Goal: Information Seeking & Learning: Learn about a topic

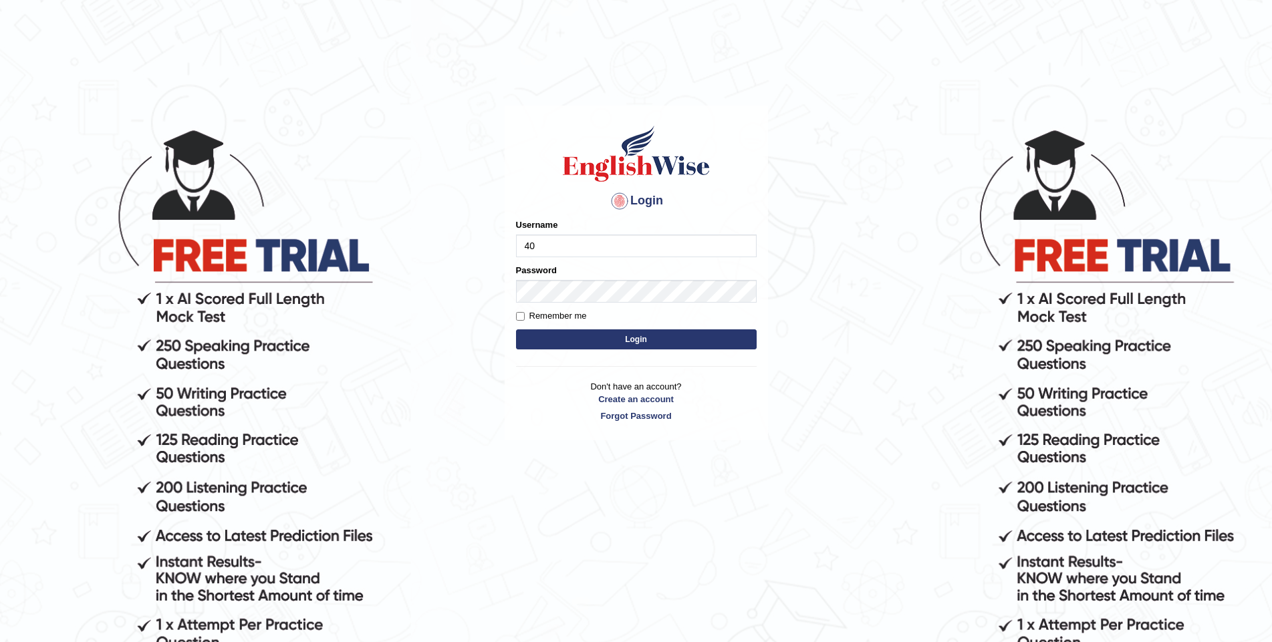
type input "4"
type input "Aliceenyonam"
drag, startPoint x: 562, startPoint y: 270, endPoint x: 574, endPoint y: 307, distance: 39.3
click at [574, 305] on form "Please fix the following errors: Username Aliceenyonam Password Remember me Log…" at bounding box center [636, 286] width 241 height 134
click at [621, 337] on button "Login" at bounding box center [636, 340] width 241 height 20
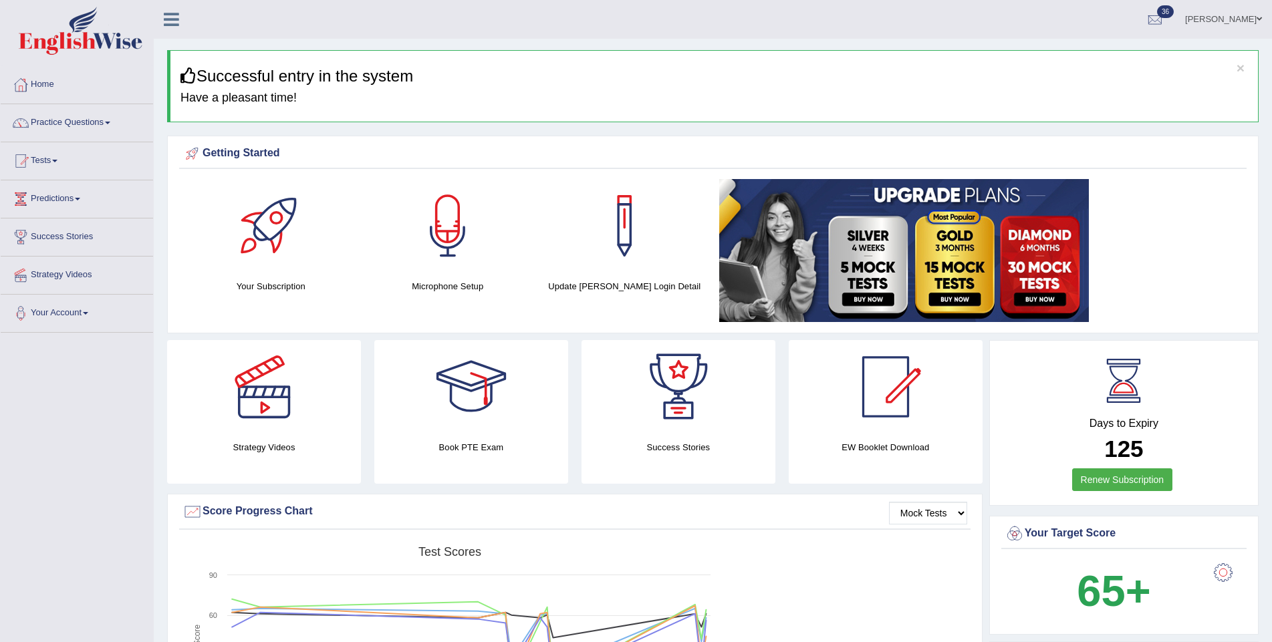
click at [278, 215] on div at bounding box center [271, 226] width 94 height 94
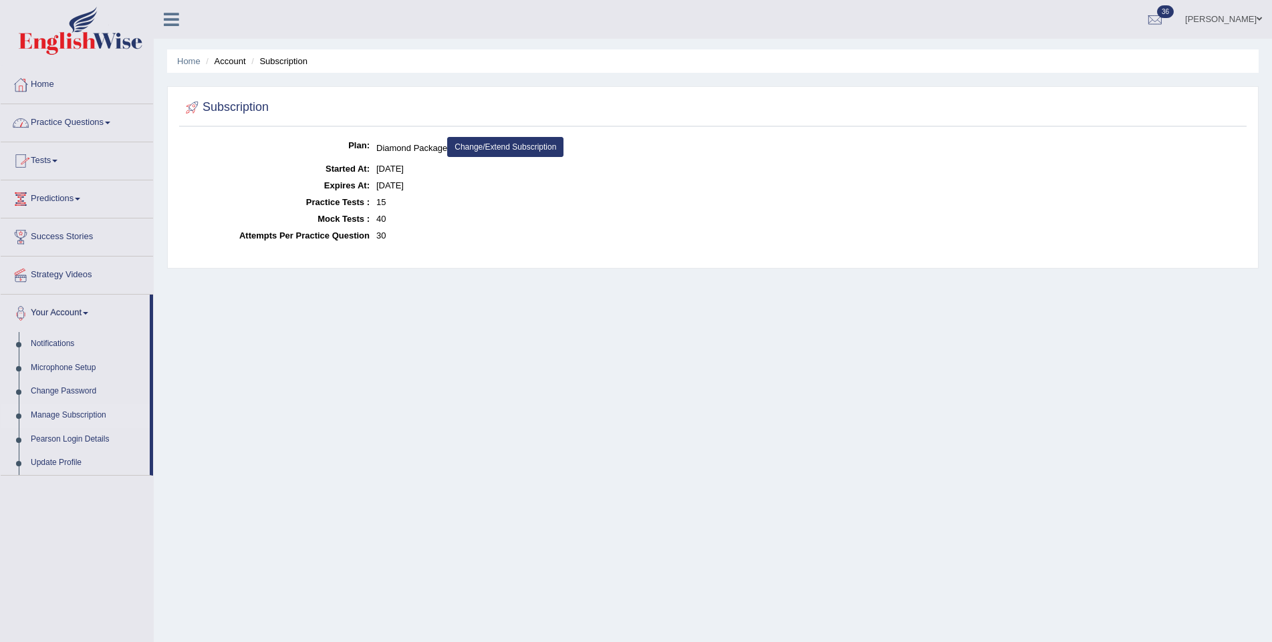
click at [84, 116] on link "Practice Questions" at bounding box center [77, 120] width 152 height 33
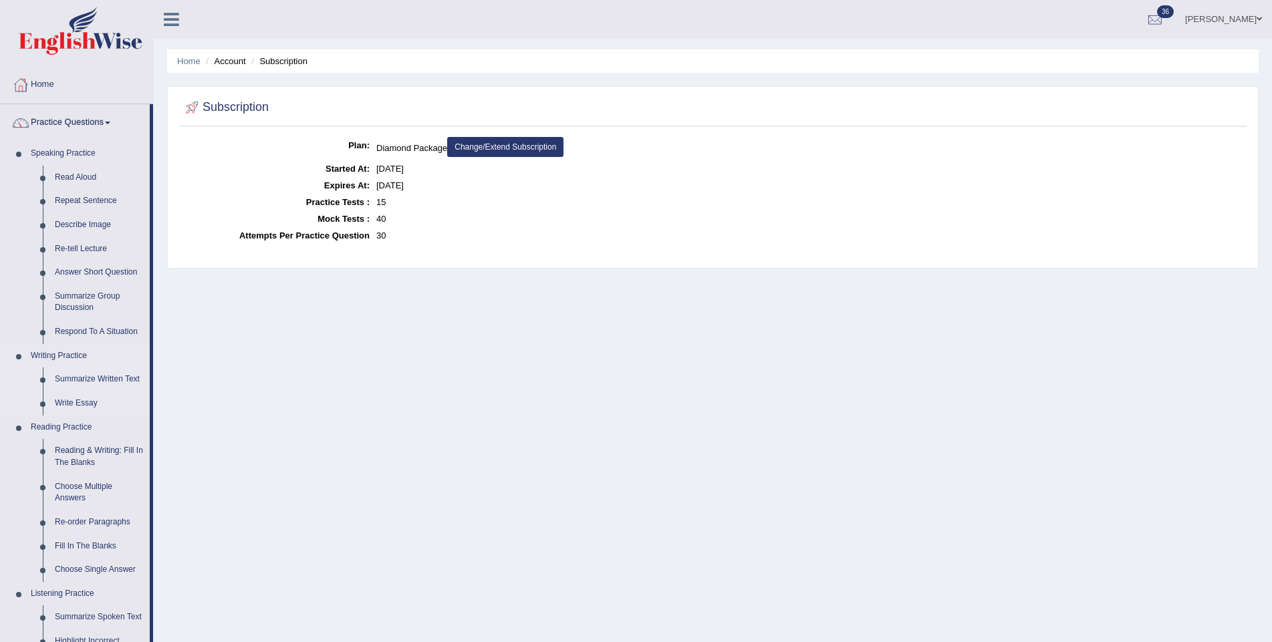
click at [82, 368] on link "Summarize Written Text" at bounding box center [99, 380] width 101 height 24
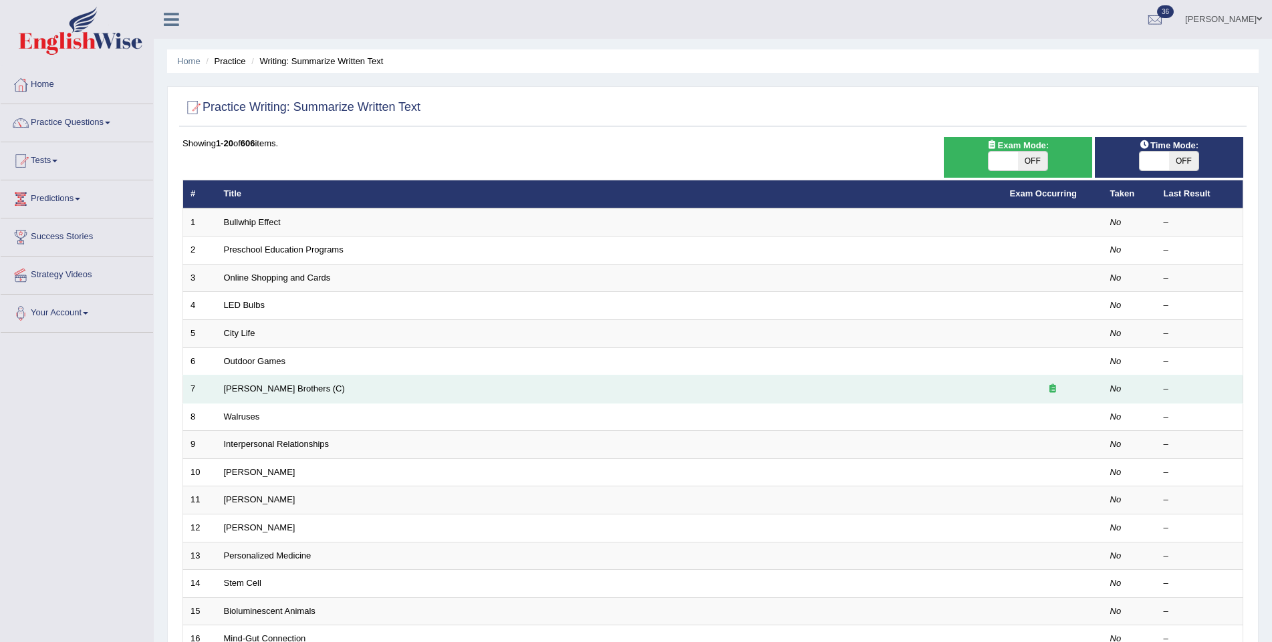
click at [1053, 386] on icon at bounding box center [1052, 388] width 7 height 9
click at [288, 384] on link "[PERSON_NAME] Brothers (C)" at bounding box center [284, 389] width 121 height 10
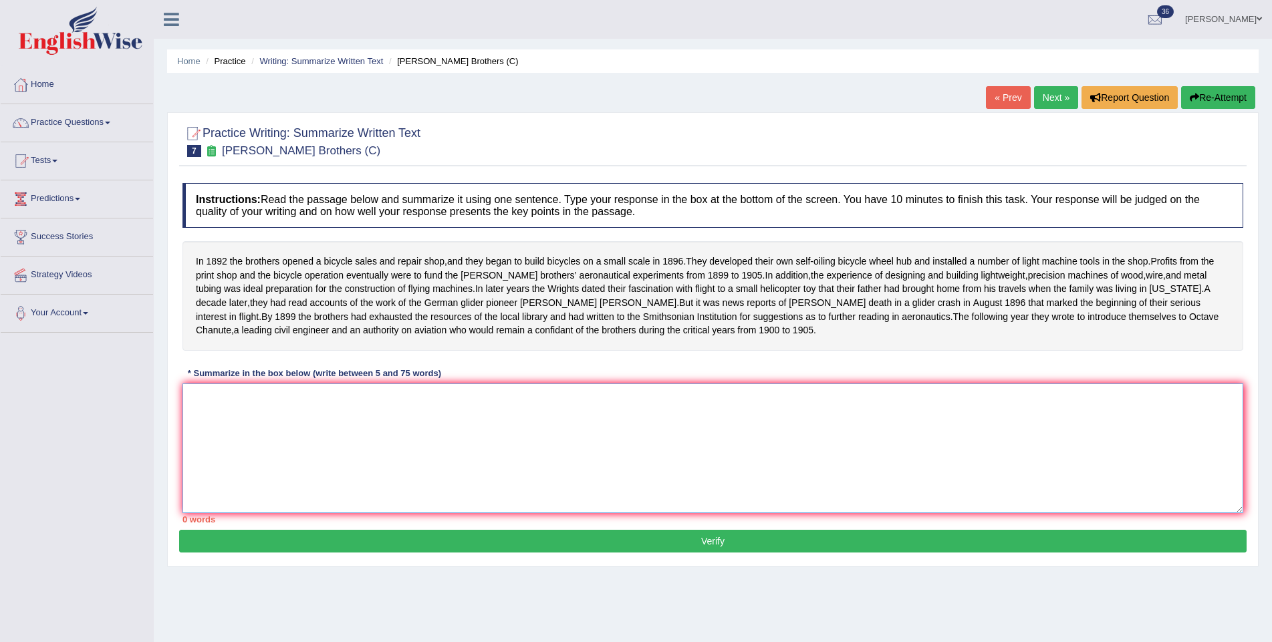
click at [345, 452] on textarea at bounding box center [712, 449] width 1061 height 130
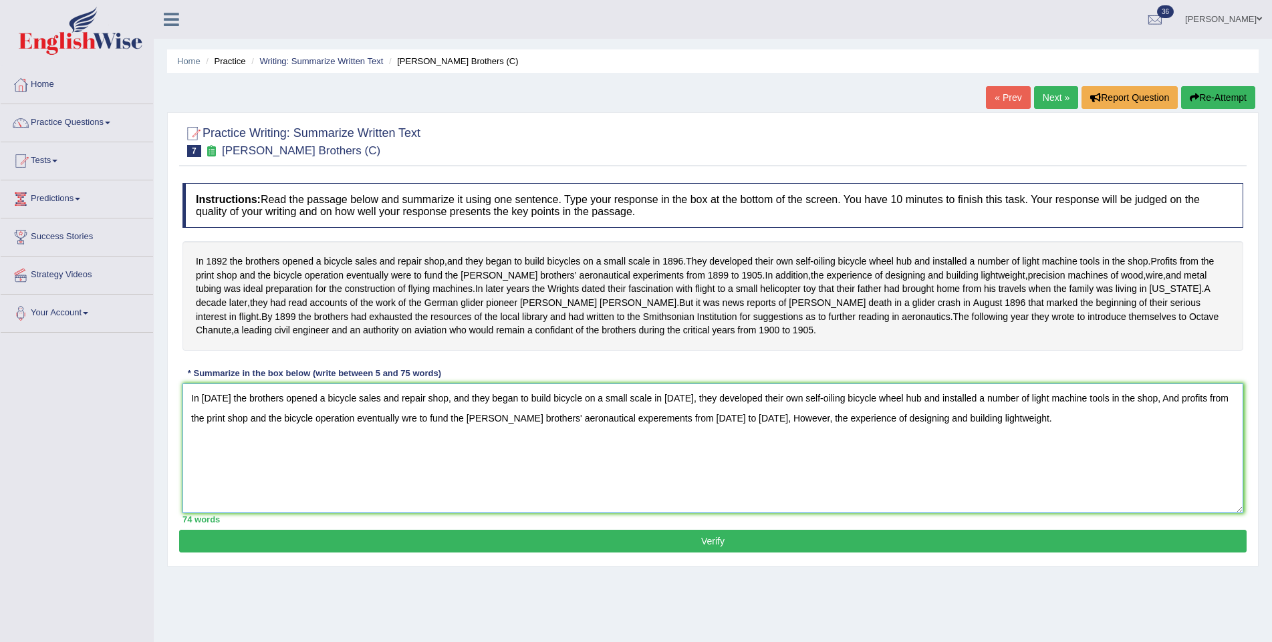
type textarea "In 1892 the brothers opened a bicycle sales and repair shop, and they began to …"
click at [631, 553] on button "Verify" at bounding box center [712, 541] width 1067 height 23
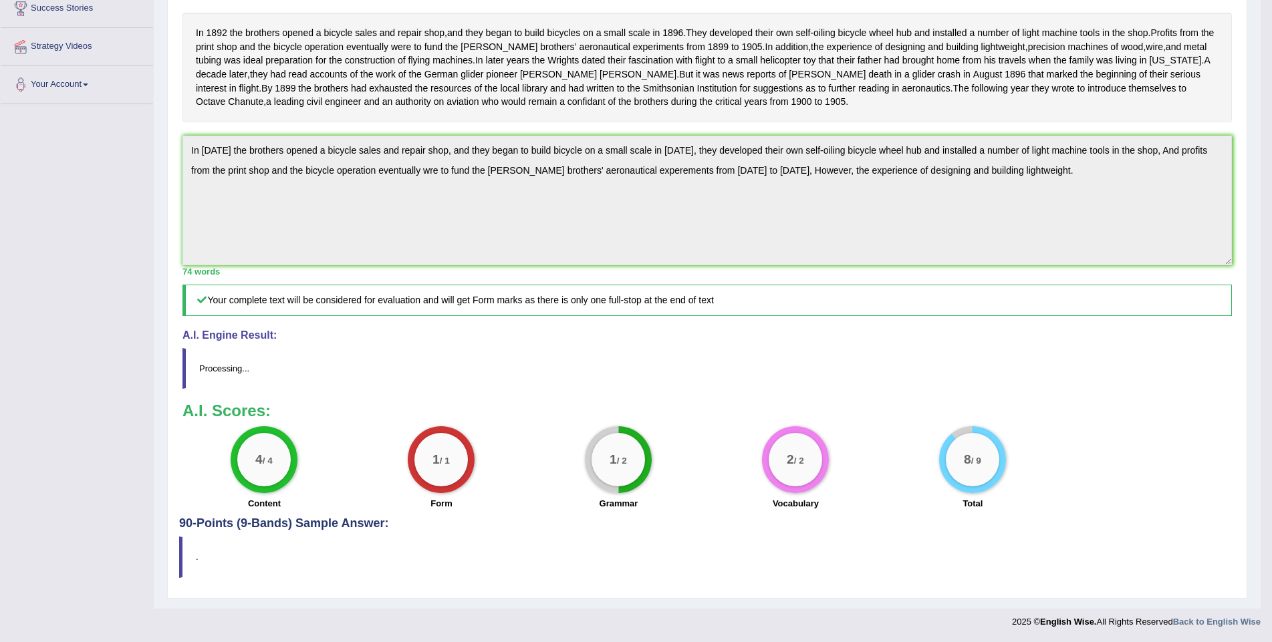
scroll to position [250, 0]
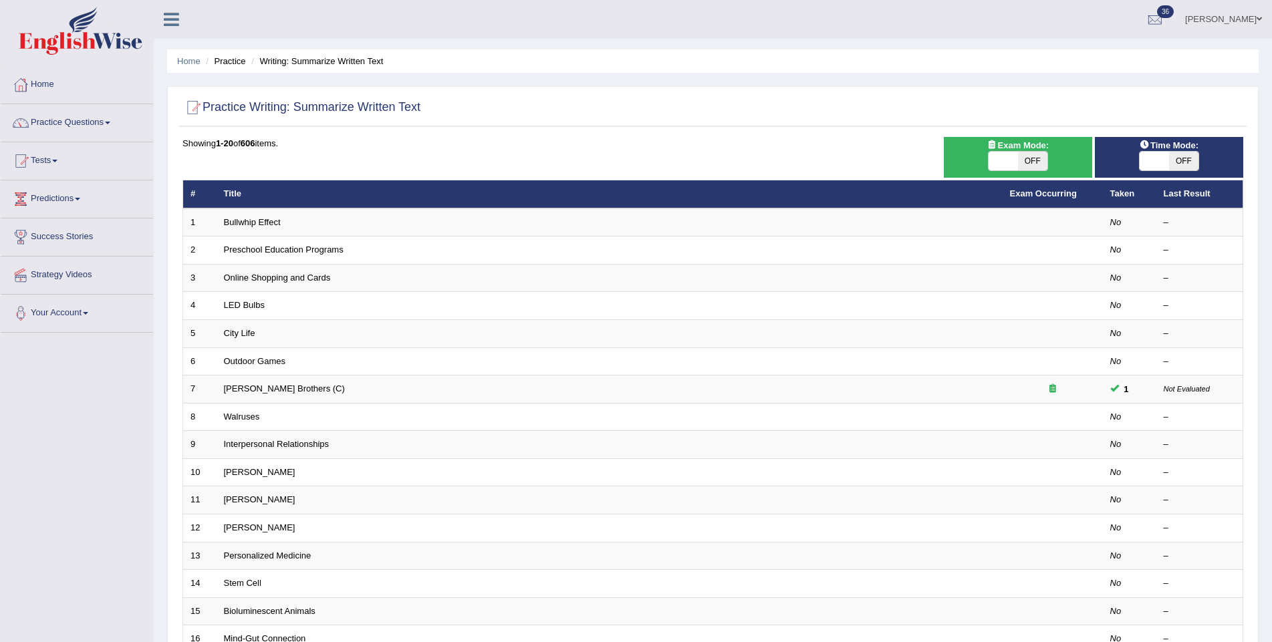
click at [53, 126] on link "Practice Questions" at bounding box center [77, 120] width 152 height 33
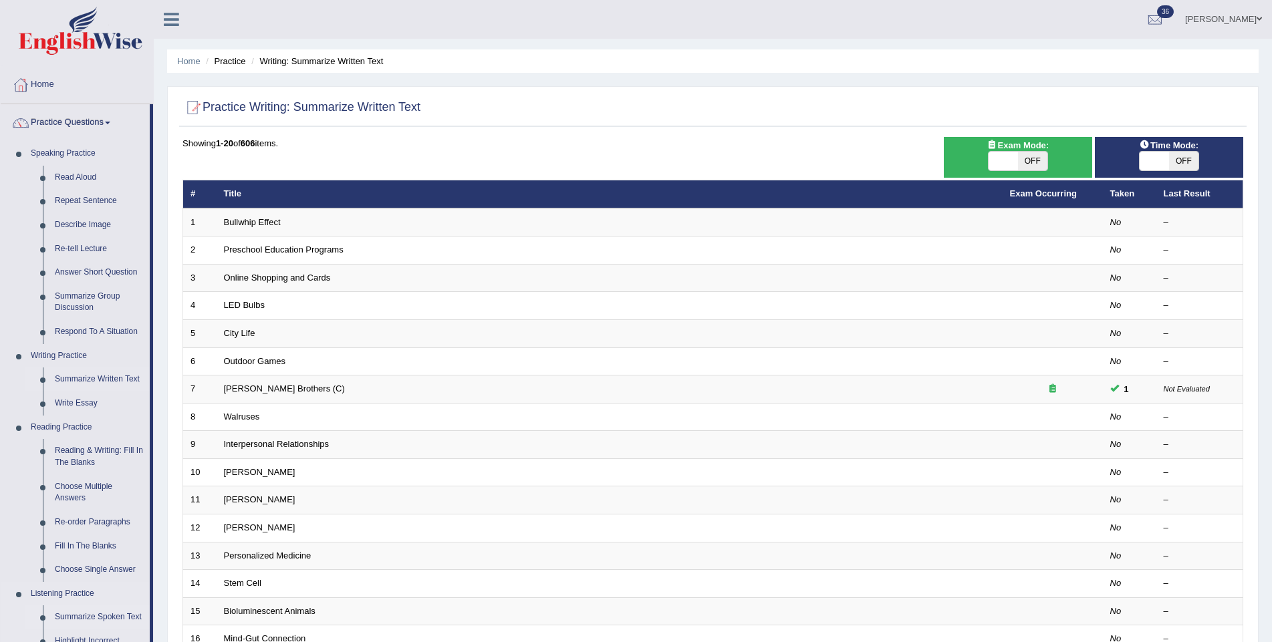
click at [68, 606] on link "Summarize Spoken Text" at bounding box center [99, 618] width 101 height 24
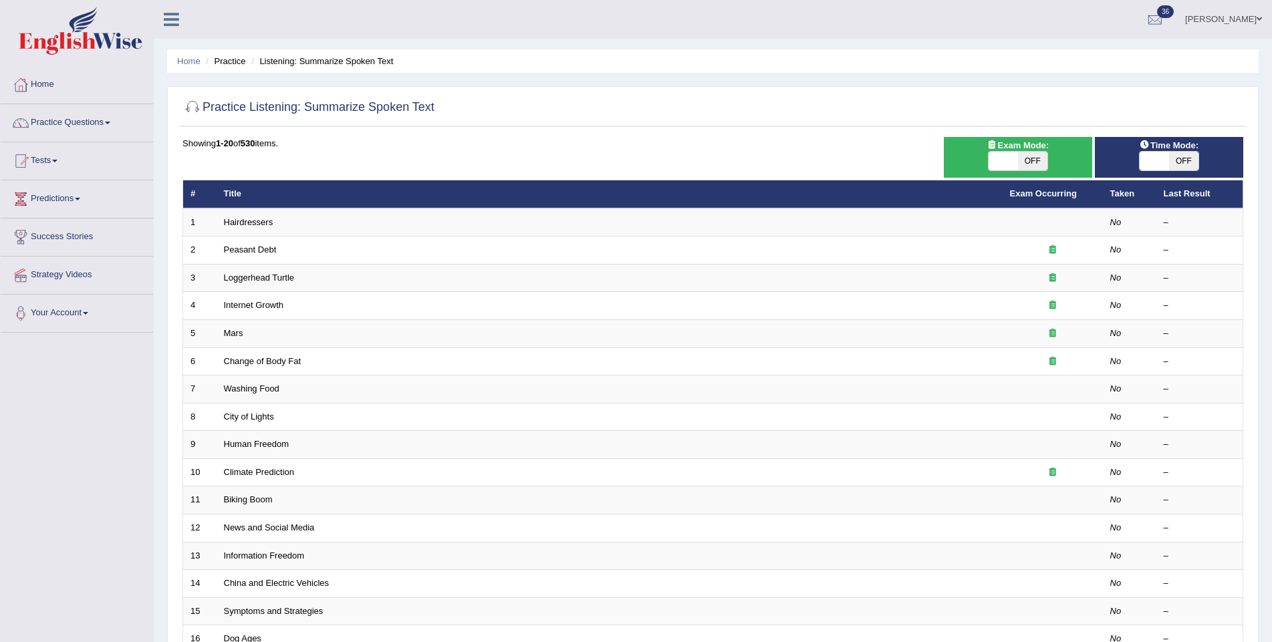
click at [48, 116] on link "Practice Questions" at bounding box center [77, 120] width 152 height 33
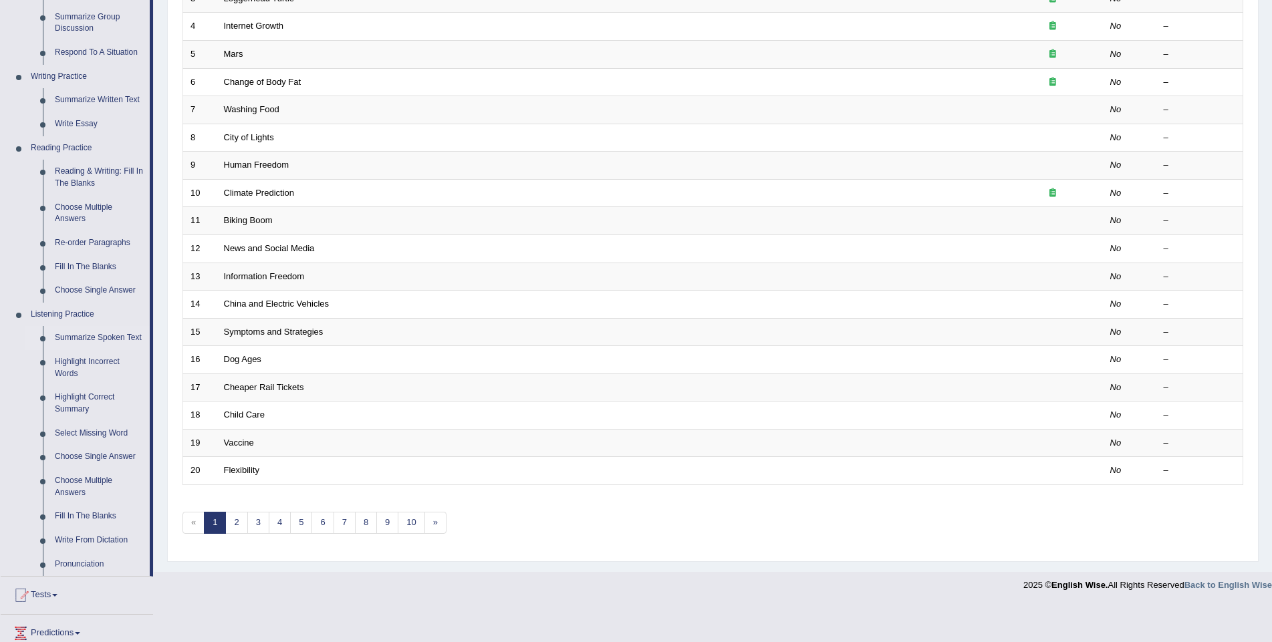
scroll to position [328, 0]
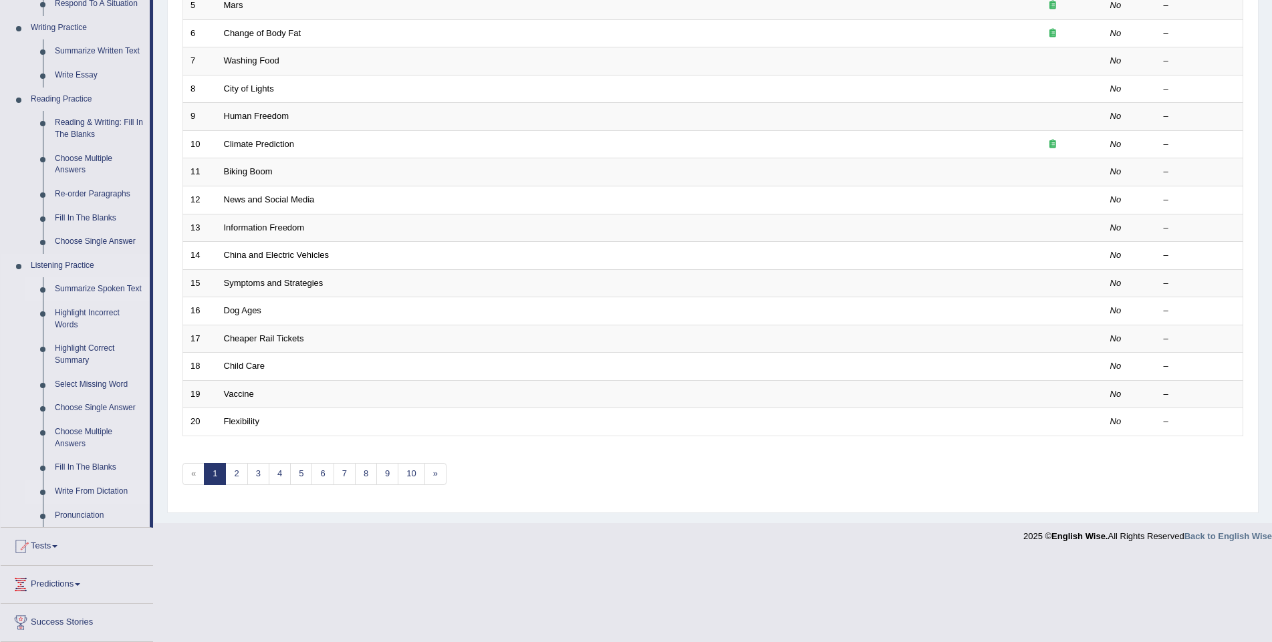
click at [68, 480] on link "Write From Dictation" at bounding box center [99, 492] width 101 height 24
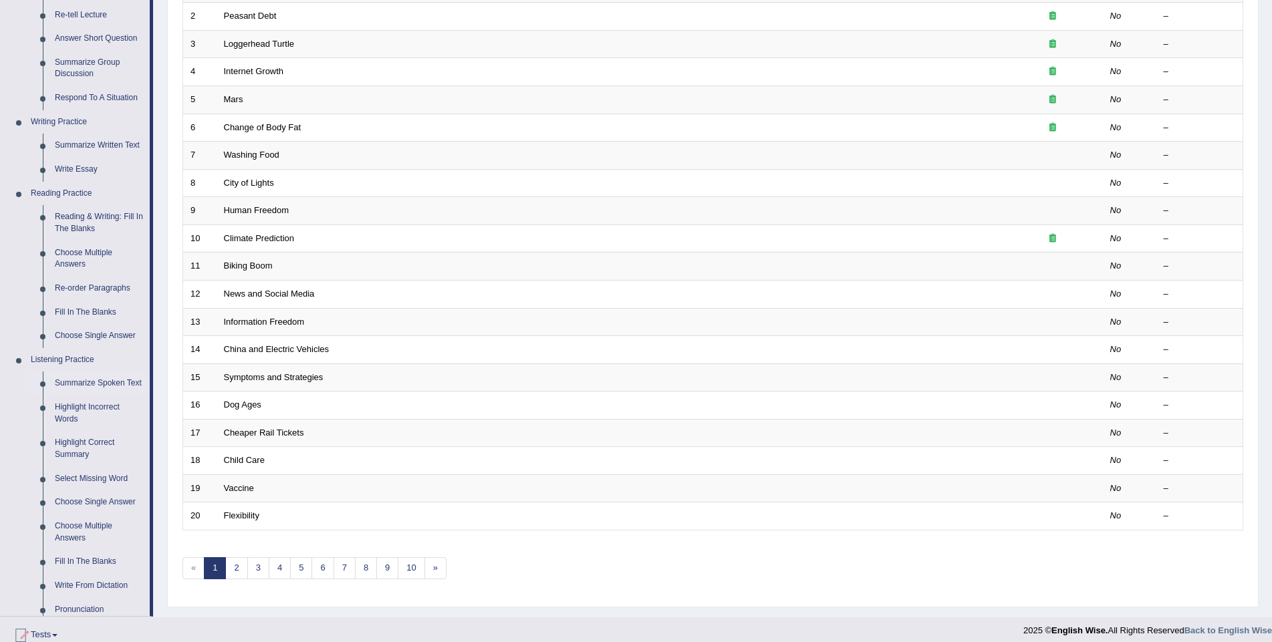
scroll to position [382, 0]
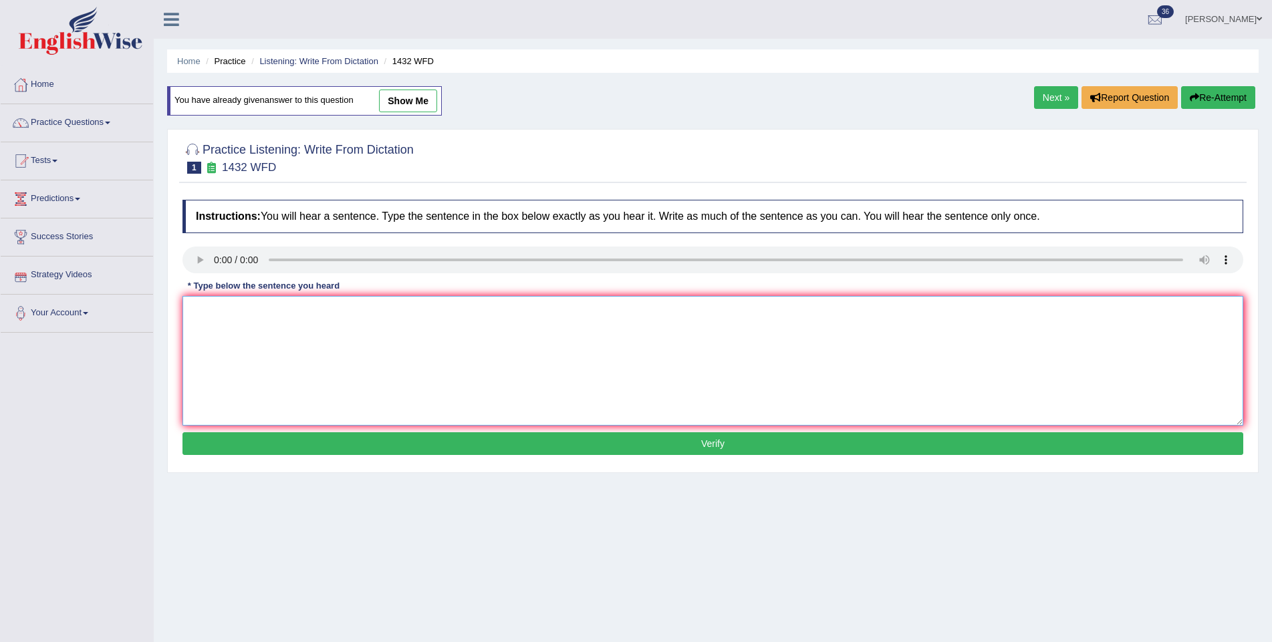
click at [267, 341] on textarea at bounding box center [712, 361] width 1061 height 130
click at [1021, 572] on div "Home Practice Listening: Write From Dictation 1432 WFD You have already given a…" at bounding box center [713, 334] width 1118 height 668
click at [678, 533] on div "Home Practice Listening: Write From Dictation 1432 WFD You have already given a…" at bounding box center [713, 334] width 1118 height 668
click at [68, 117] on link "Practice Questions" at bounding box center [77, 120] width 152 height 33
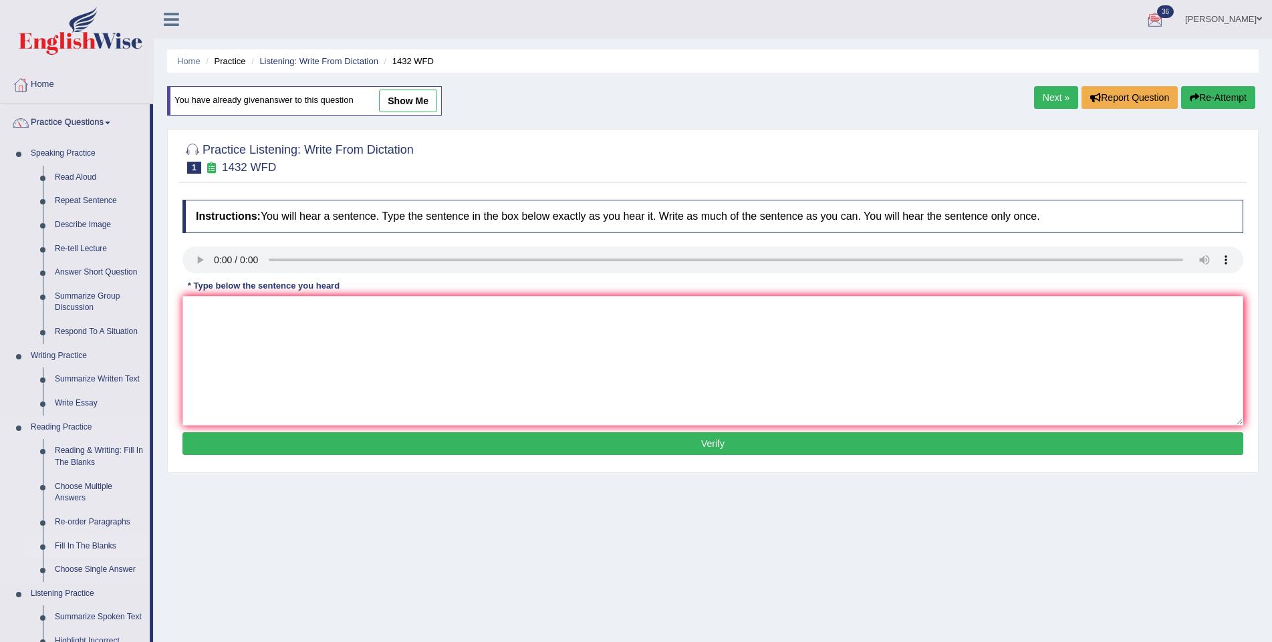
click at [98, 539] on link "Fill In The Blanks" at bounding box center [99, 547] width 101 height 24
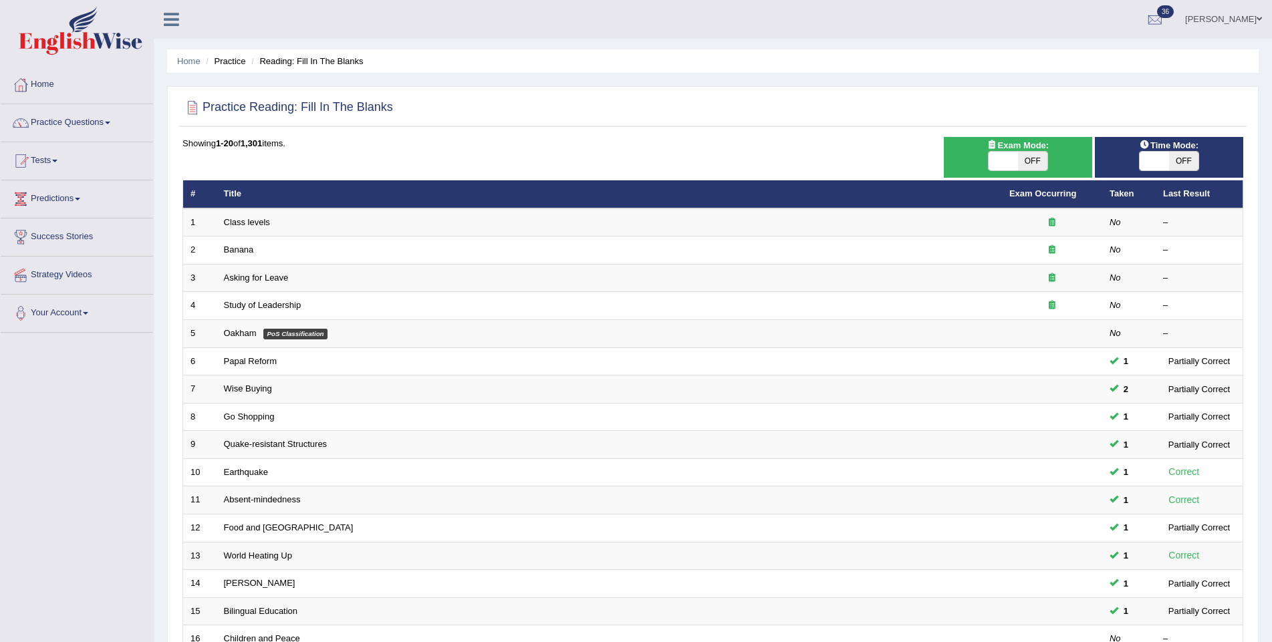
scroll to position [234, 0]
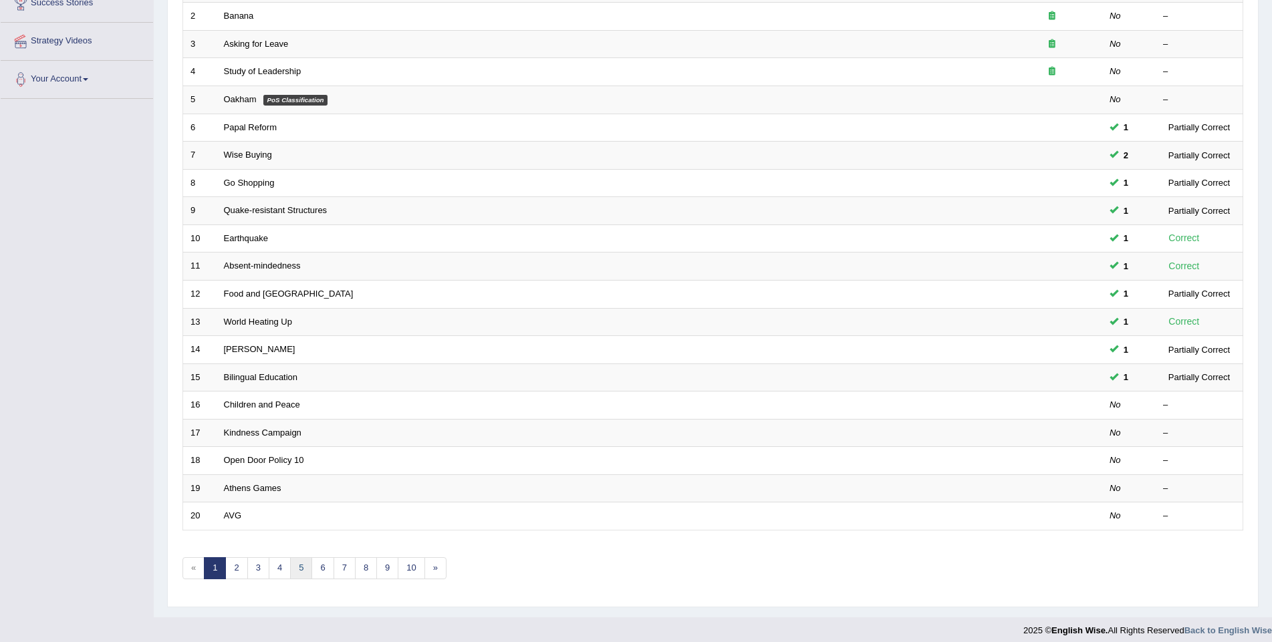
click at [301, 563] on link "5" at bounding box center [301, 568] width 22 height 22
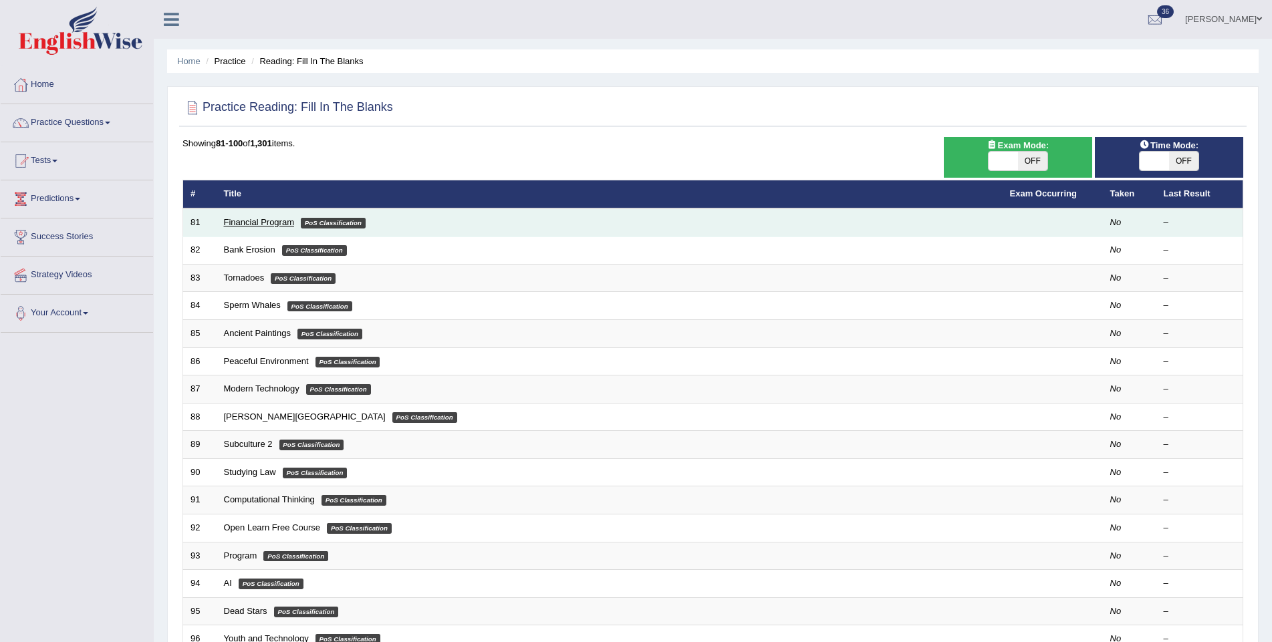
click at [242, 217] on td "Financial Program PoS Classification" at bounding box center [610, 223] width 786 height 28
click at [271, 223] on link "Financial Program" at bounding box center [259, 222] width 71 height 10
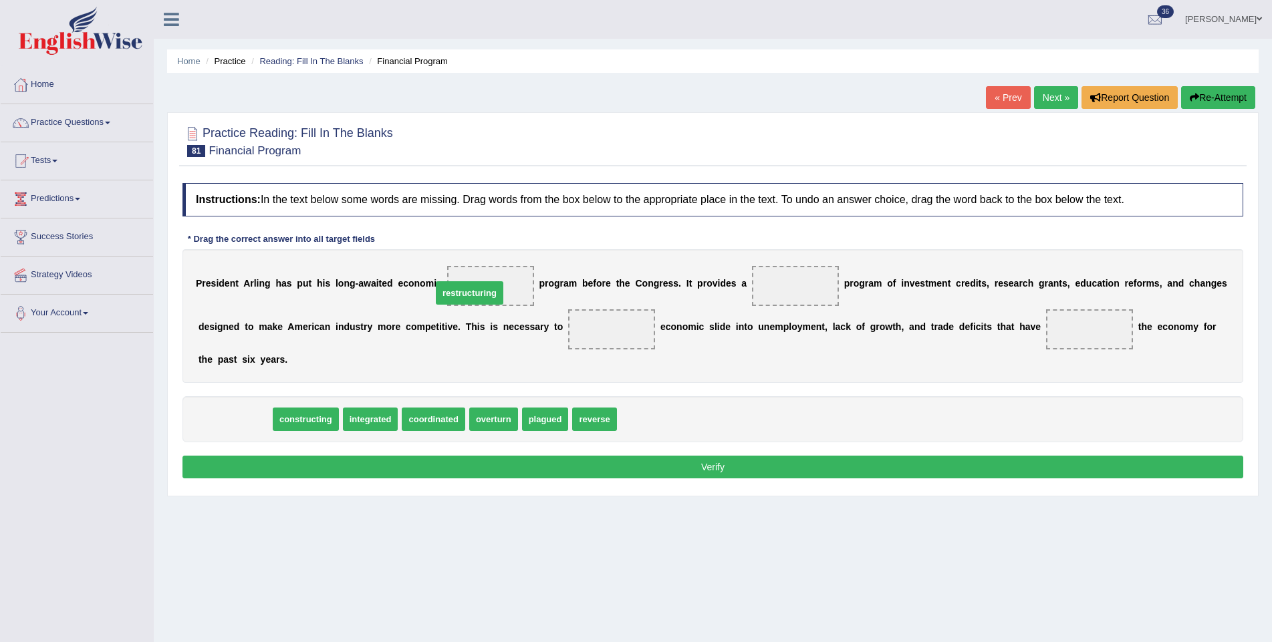
drag, startPoint x: 233, startPoint y: 418, endPoint x: 468, endPoint y: 291, distance: 266.5
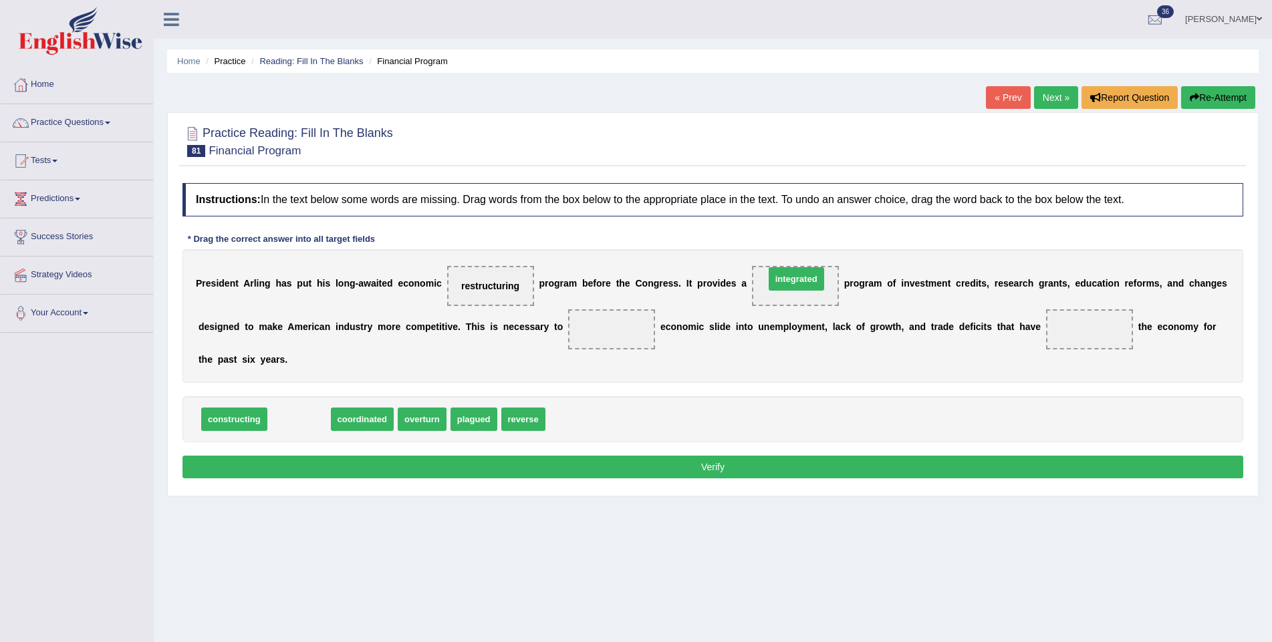
drag, startPoint x: 293, startPoint y: 421, endPoint x: 790, endPoint y: 282, distance: 516.4
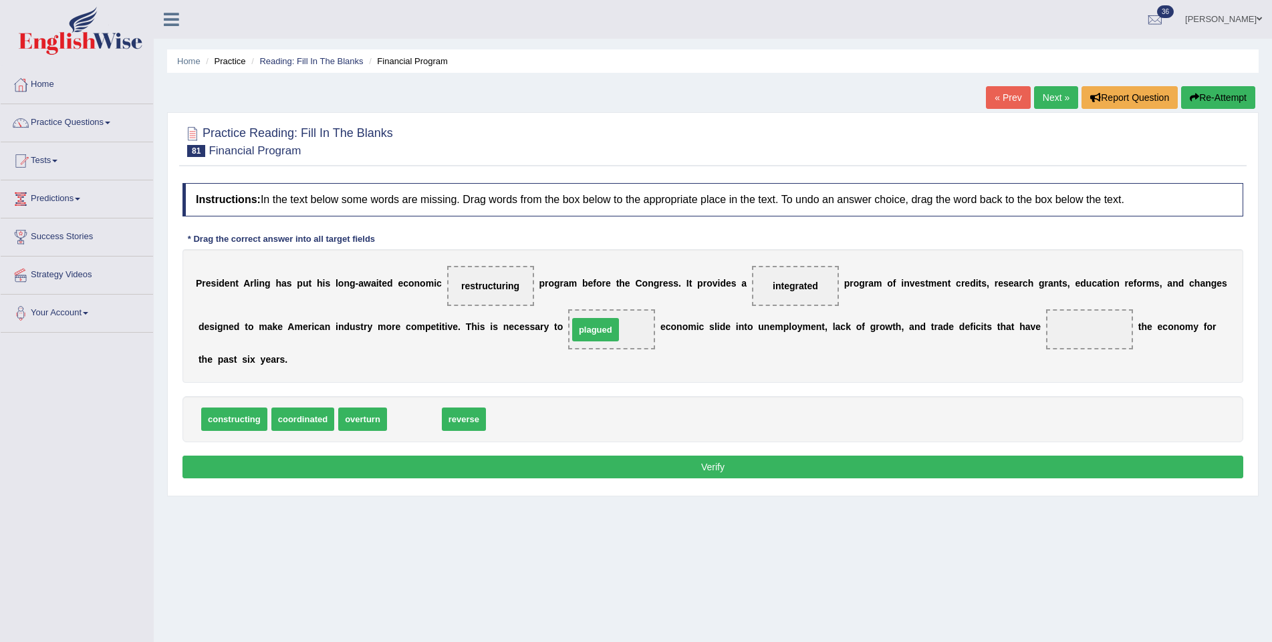
drag, startPoint x: 412, startPoint y: 419, endPoint x: 594, endPoint y: 330, distance: 202.1
drag, startPoint x: 372, startPoint y: 416, endPoint x: 1089, endPoint y: 319, distance: 723.8
click at [666, 468] on button "Verify" at bounding box center [712, 467] width 1061 height 23
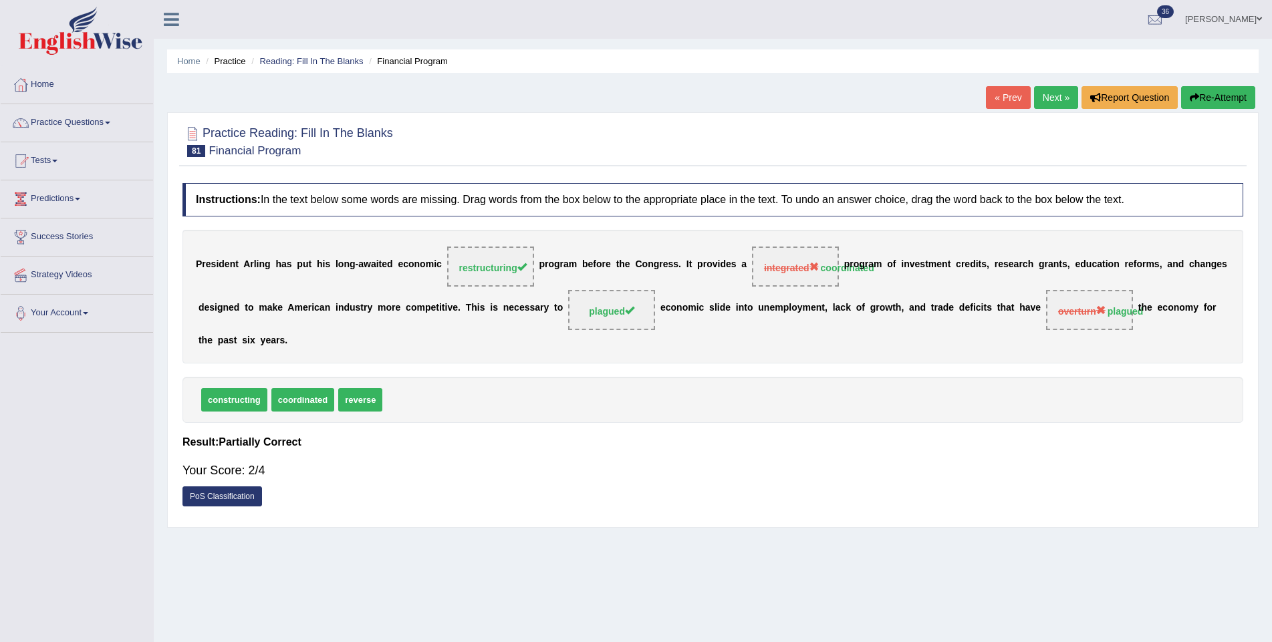
click at [1053, 94] on link "Next »" at bounding box center [1056, 97] width 44 height 23
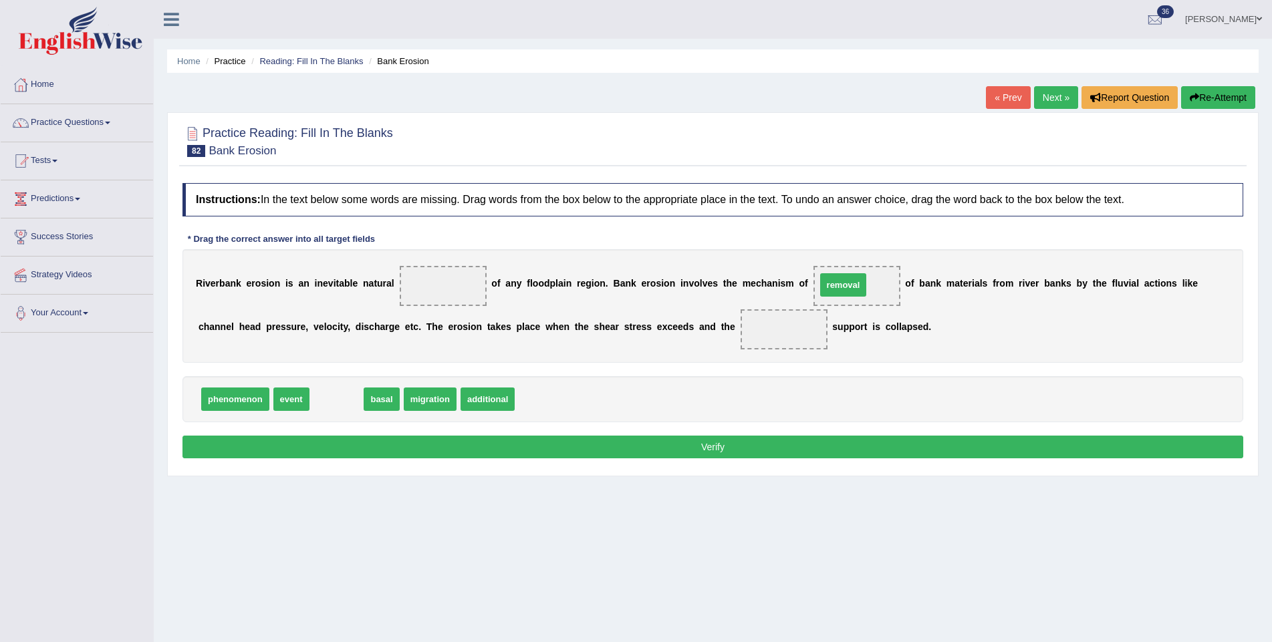
drag, startPoint x: 325, startPoint y: 398, endPoint x: 832, endPoint y: 283, distance: 519.4
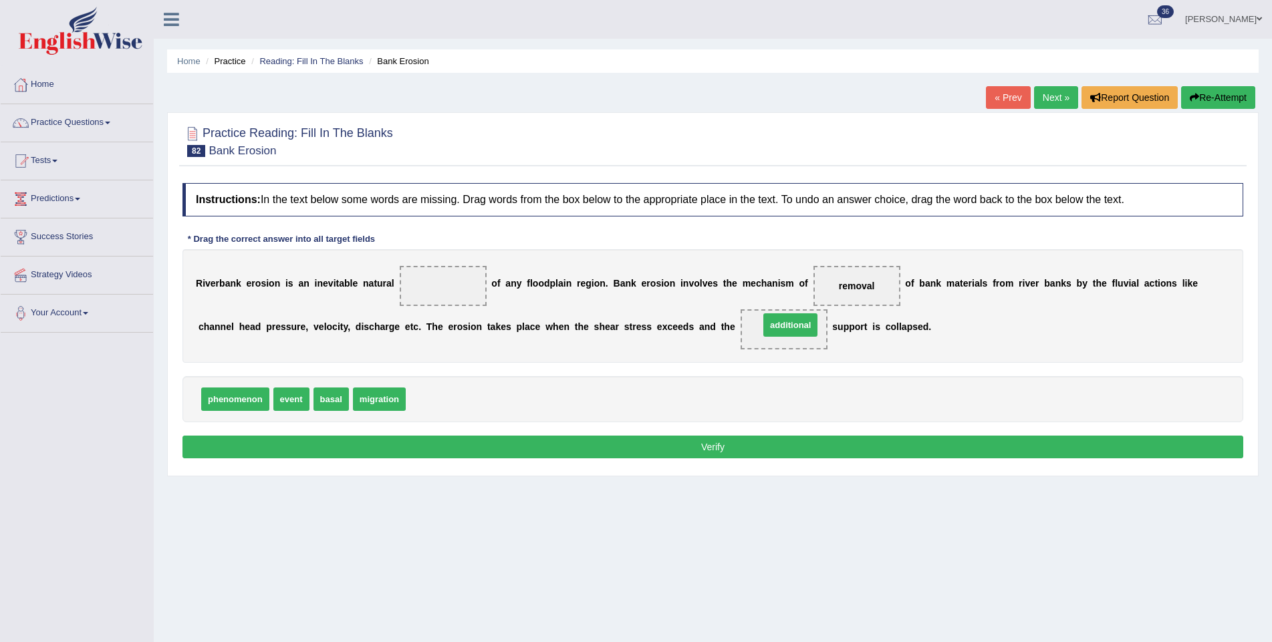
drag, startPoint x: 453, startPoint y: 395, endPoint x: 807, endPoint y: 320, distance: 361.4
drag, startPoint x: 233, startPoint y: 402, endPoint x: 432, endPoint y: 287, distance: 230.6
click at [464, 440] on button "Verify" at bounding box center [712, 447] width 1061 height 23
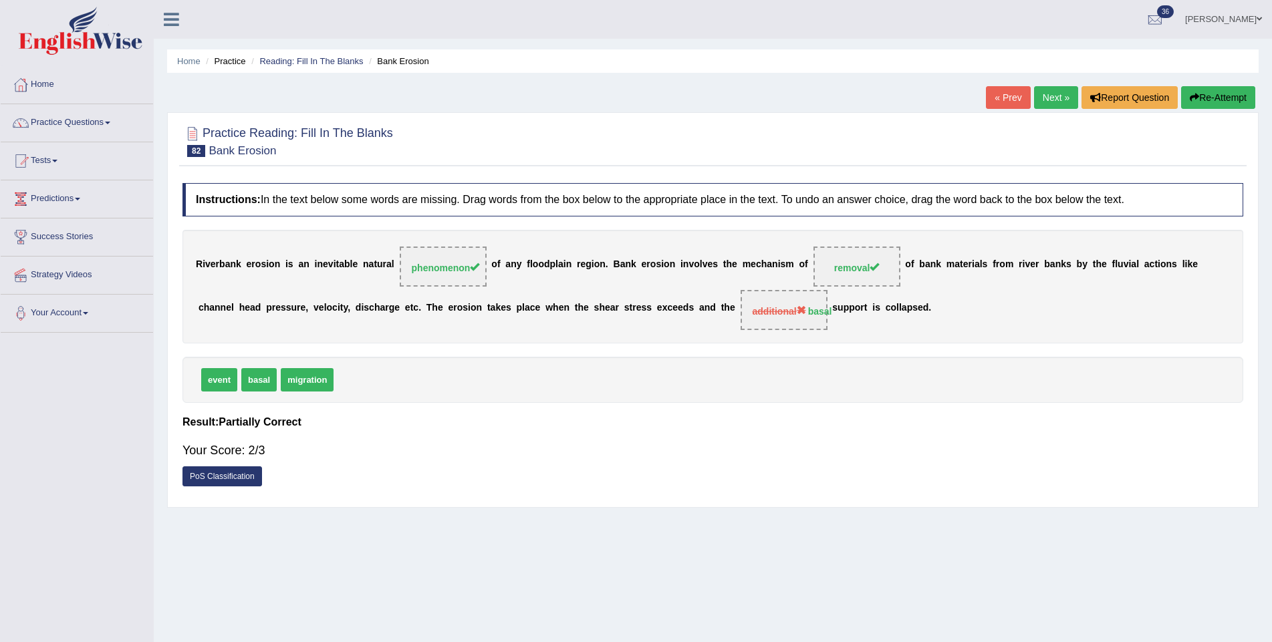
click at [1055, 94] on link "Next »" at bounding box center [1056, 97] width 44 height 23
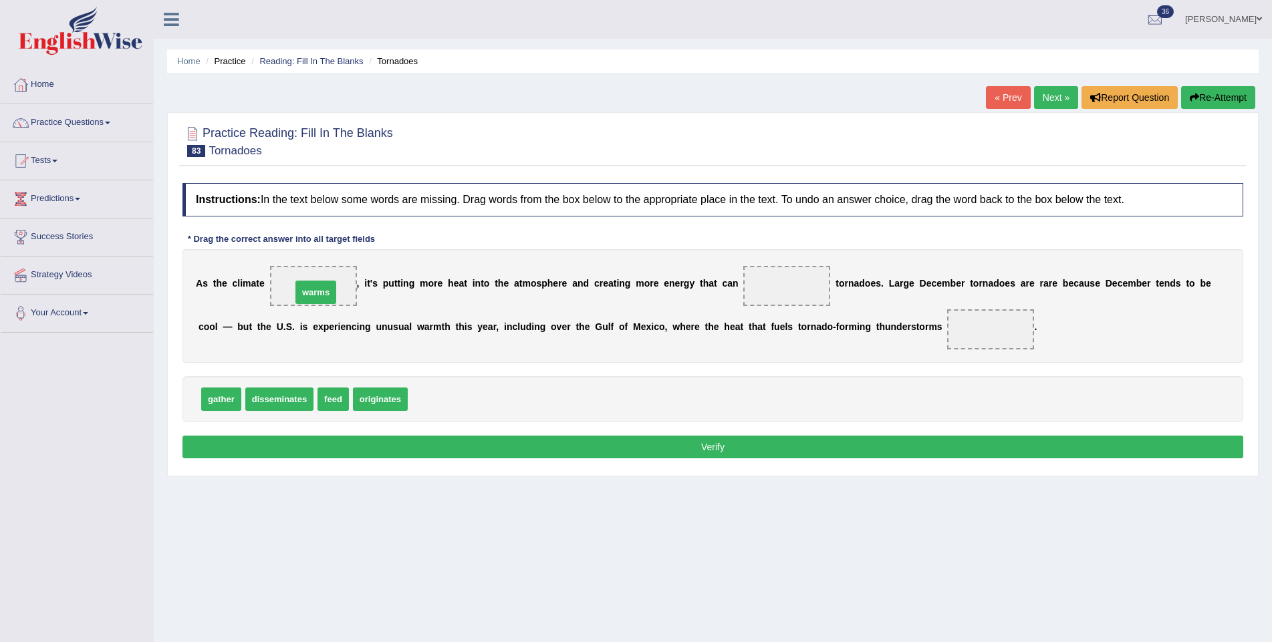
drag, startPoint x: 439, startPoint y: 395, endPoint x: 323, endPoint y: 288, distance: 158.0
drag, startPoint x: 216, startPoint y: 401, endPoint x: 787, endPoint y: 279, distance: 583.6
drag, startPoint x: 295, startPoint y: 401, endPoint x: 983, endPoint y: 329, distance: 691.6
click at [713, 441] on button "Verify" at bounding box center [712, 447] width 1061 height 23
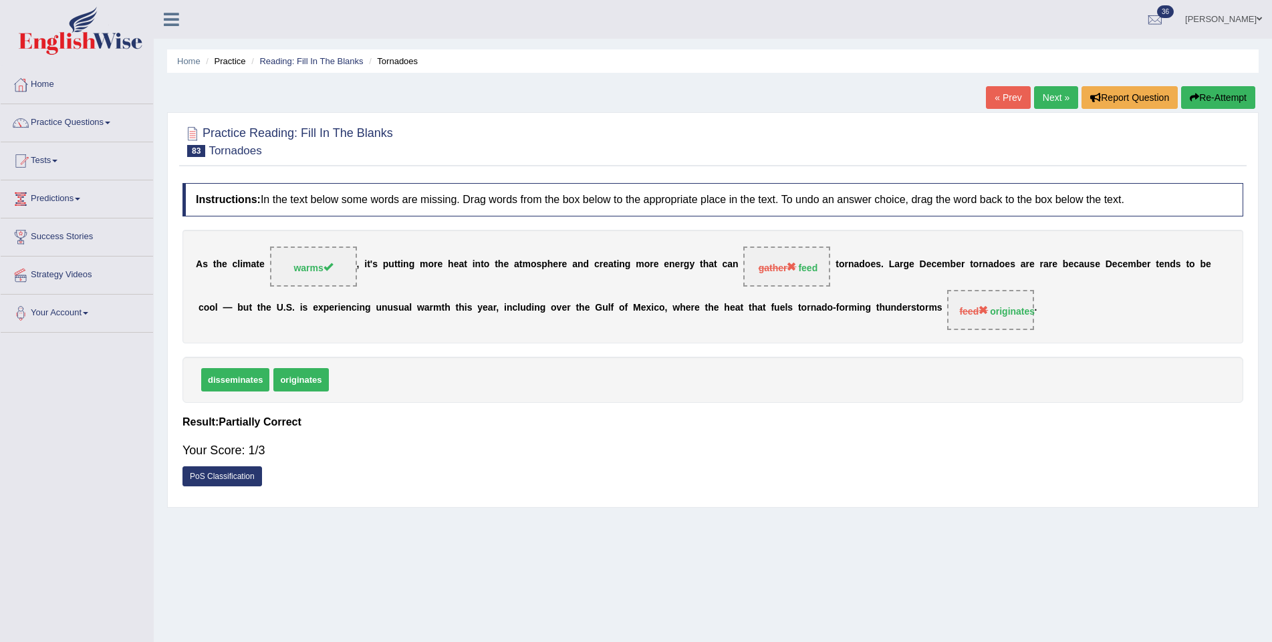
click at [1204, 95] on button "Re-Attempt" at bounding box center [1218, 97] width 74 height 23
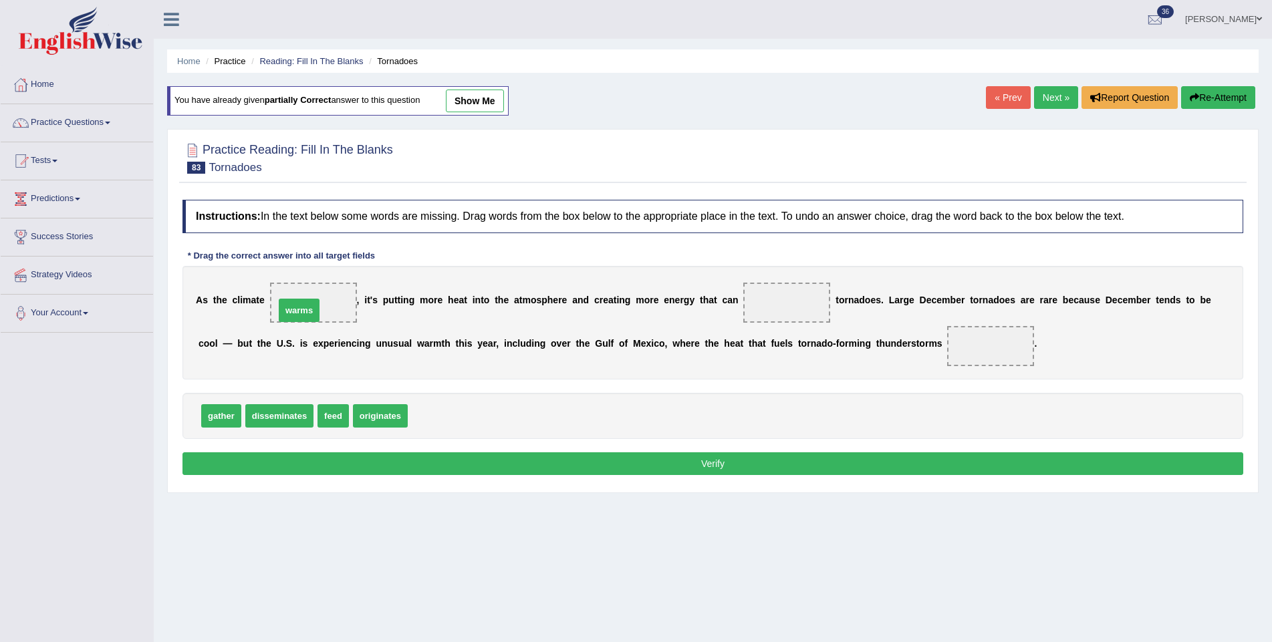
drag, startPoint x: 434, startPoint y: 417, endPoint x: 301, endPoint y: 311, distance: 169.8
drag, startPoint x: 339, startPoint y: 416, endPoint x: 781, endPoint y: 307, distance: 454.9
drag, startPoint x: 354, startPoint y: 410, endPoint x: 989, endPoint y: 336, distance: 638.7
click at [887, 453] on button "Verify" at bounding box center [712, 464] width 1061 height 23
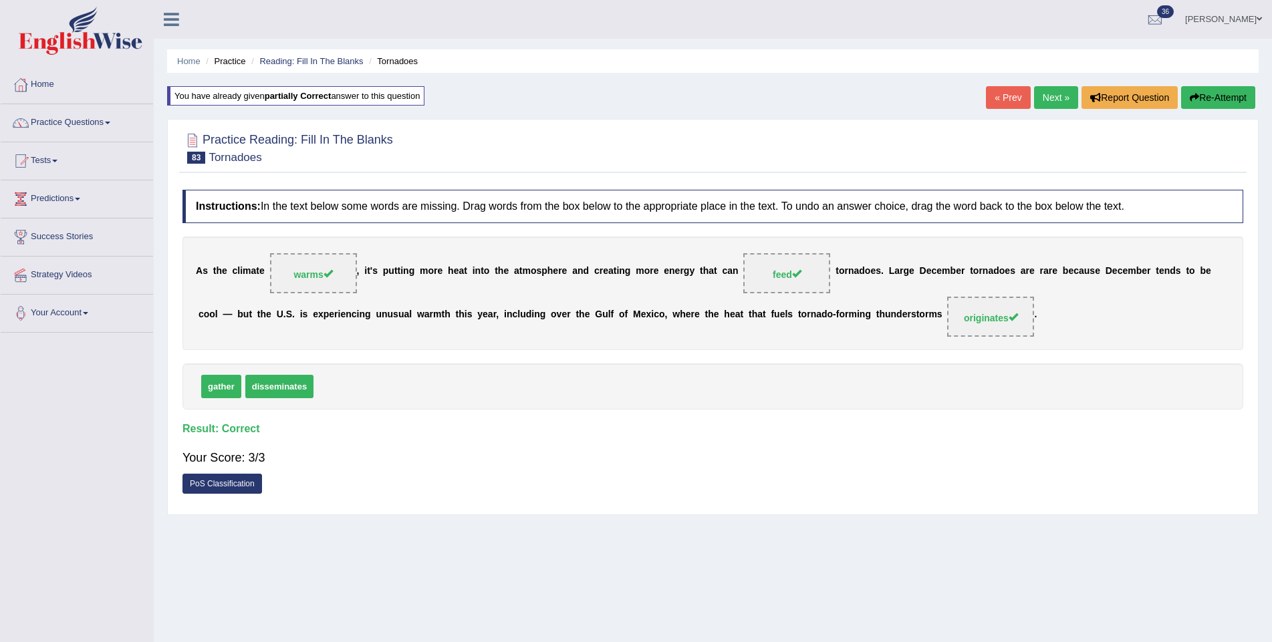
click at [1061, 99] on link "Next »" at bounding box center [1056, 97] width 44 height 23
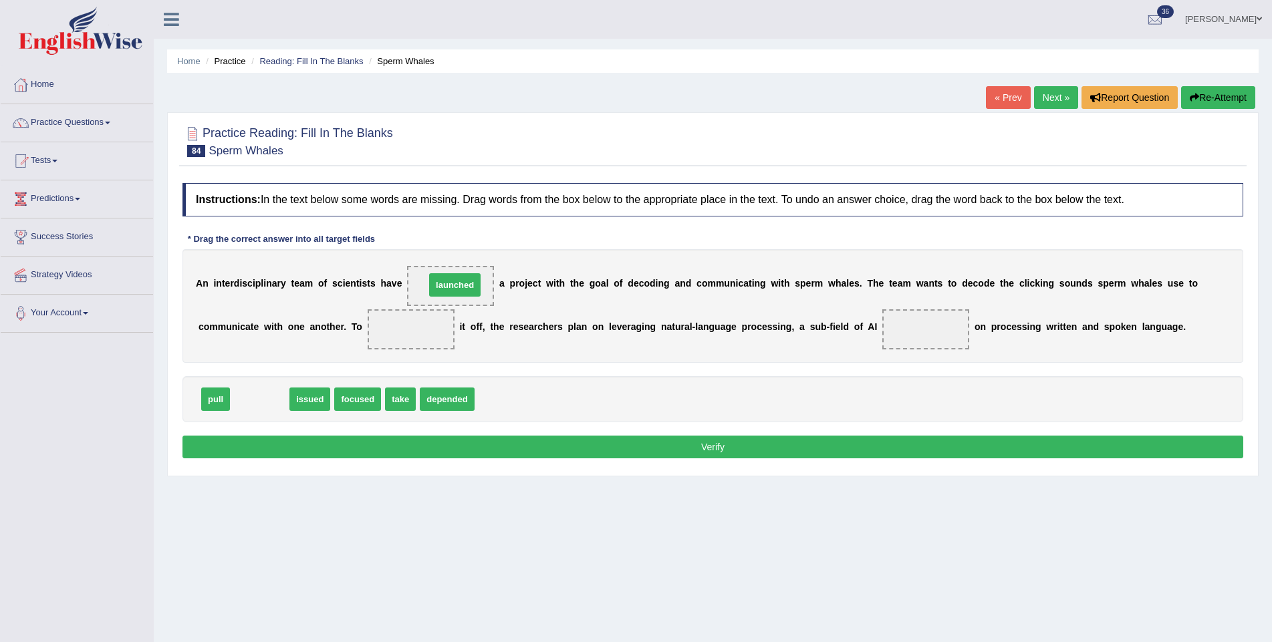
drag, startPoint x: 278, startPoint y: 400, endPoint x: 473, endPoint y: 285, distance: 226.2
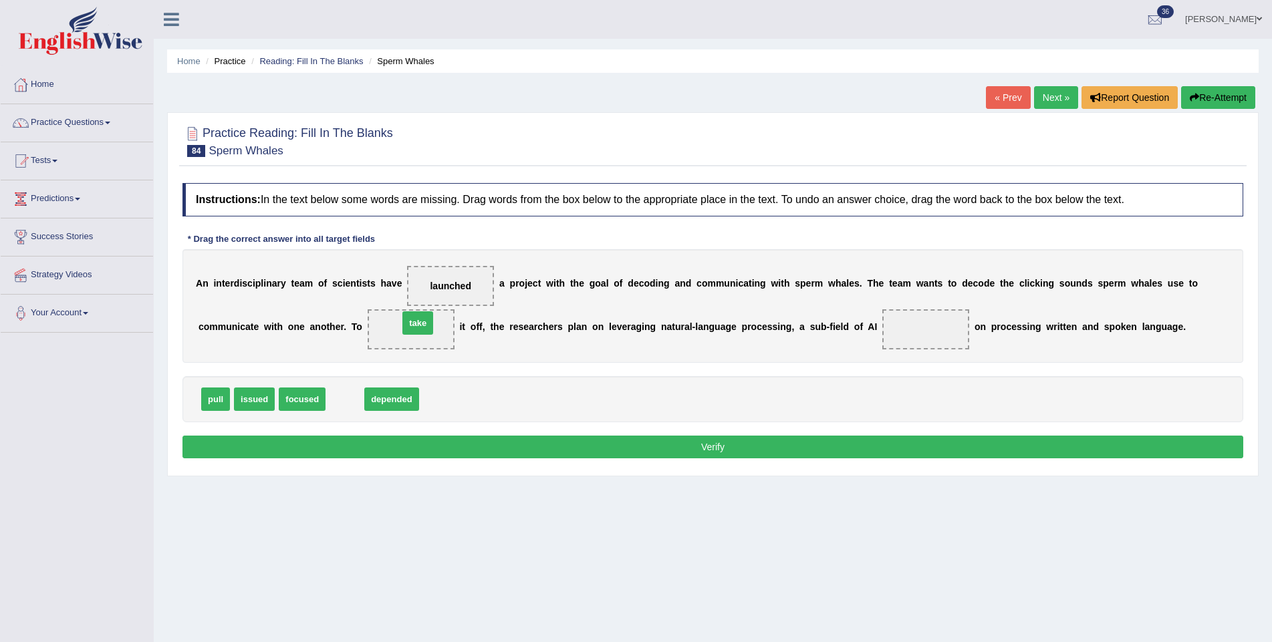
drag, startPoint x: 339, startPoint y: 400, endPoint x: 412, endPoint y: 327, distance: 104.0
drag, startPoint x: 307, startPoint y: 392, endPoint x: 919, endPoint y: 314, distance: 617.2
click at [753, 449] on button "Verify" at bounding box center [712, 447] width 1061 height 23
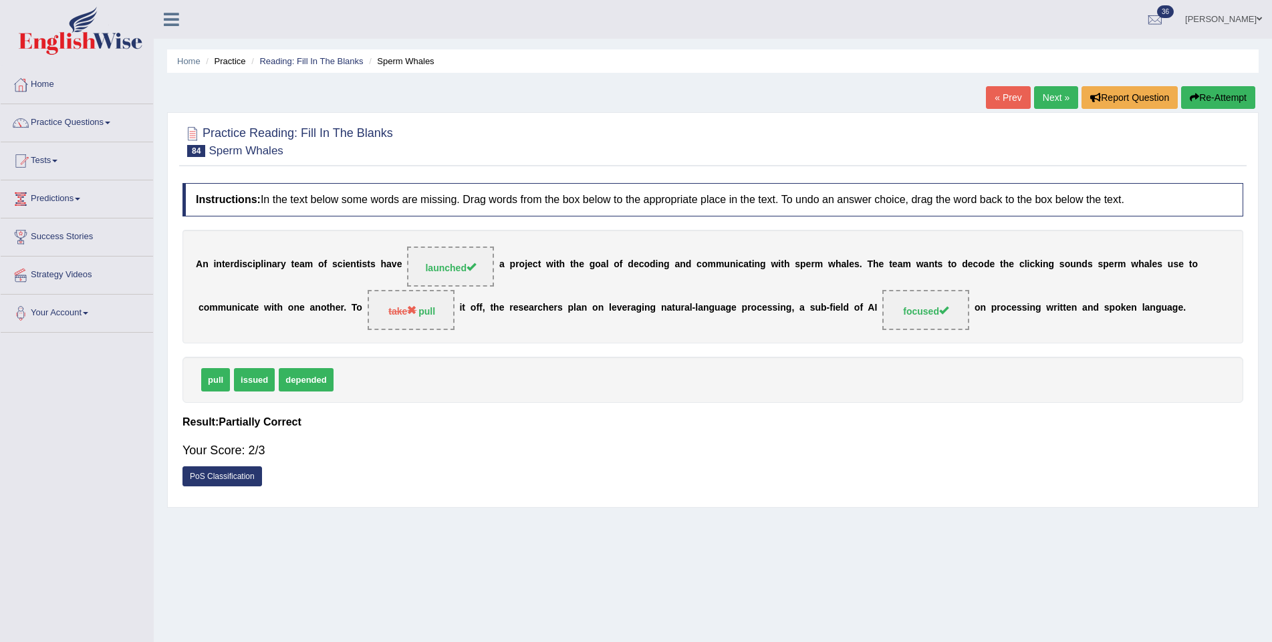
click at [1059, 92] on link "Next »" at bounding box center [1056, 97] width 44 height 23
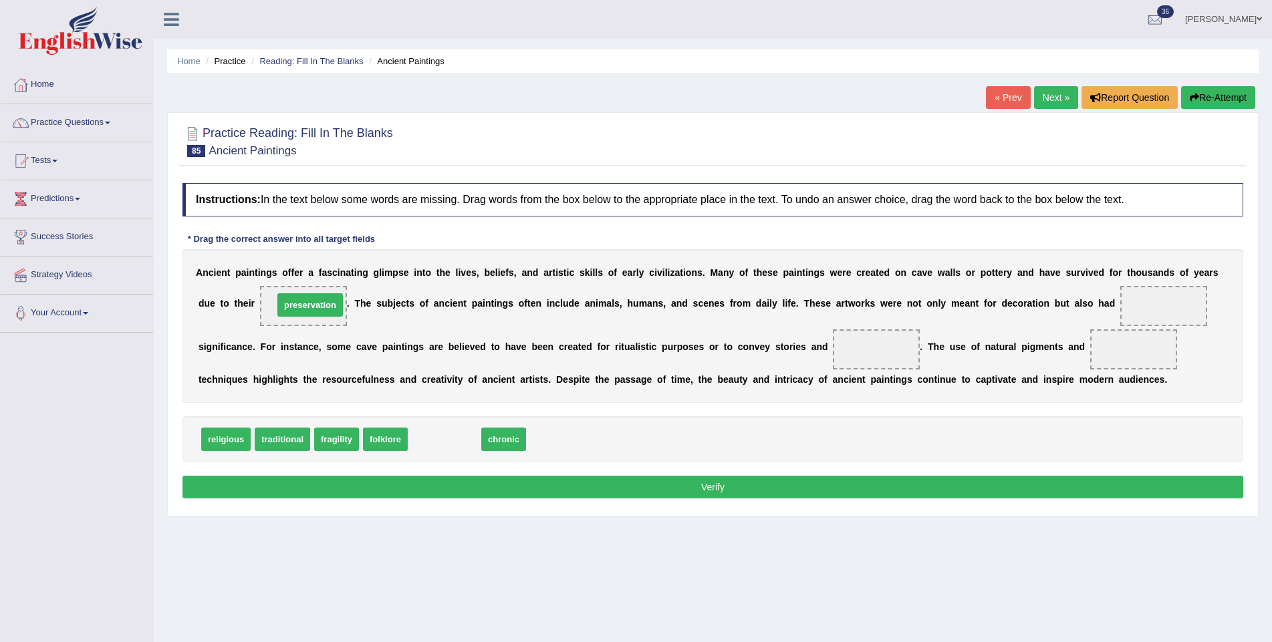
drag, startPoint x: 424, startPoint y: 437, endPoint x: 290, endPoint y: 303, distance: 190.0
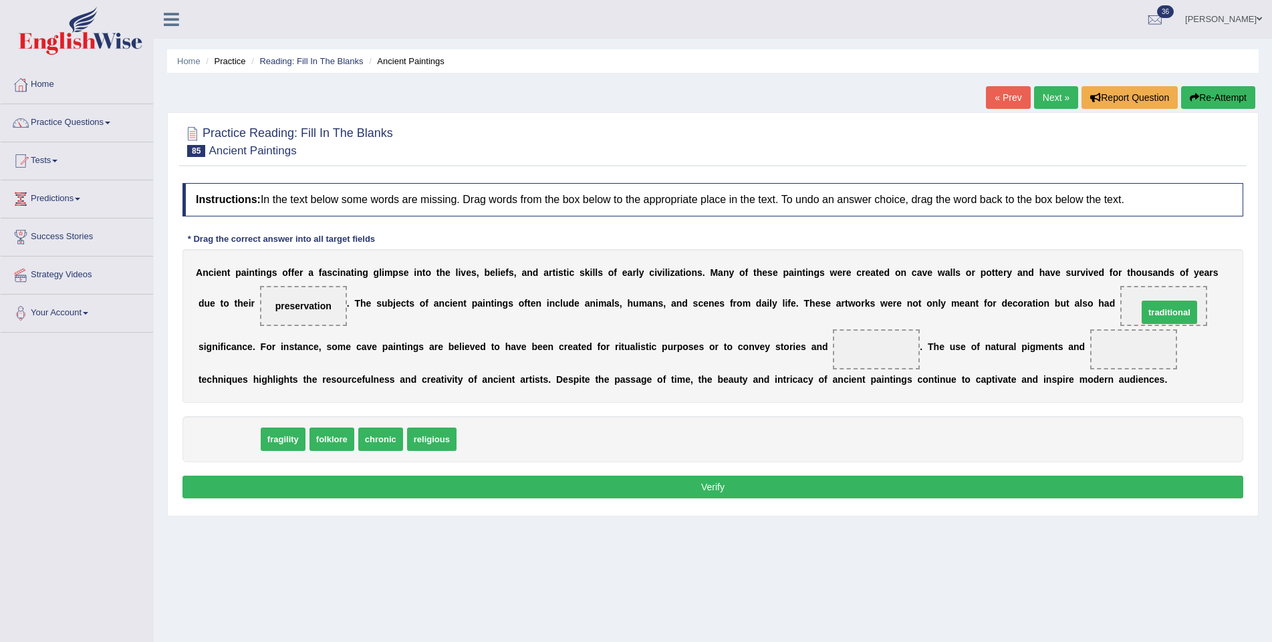
drag, startPoint x: 227, startPoint y: 436, endPoint x: 1168, endPoint y: 309, distance: 949.0
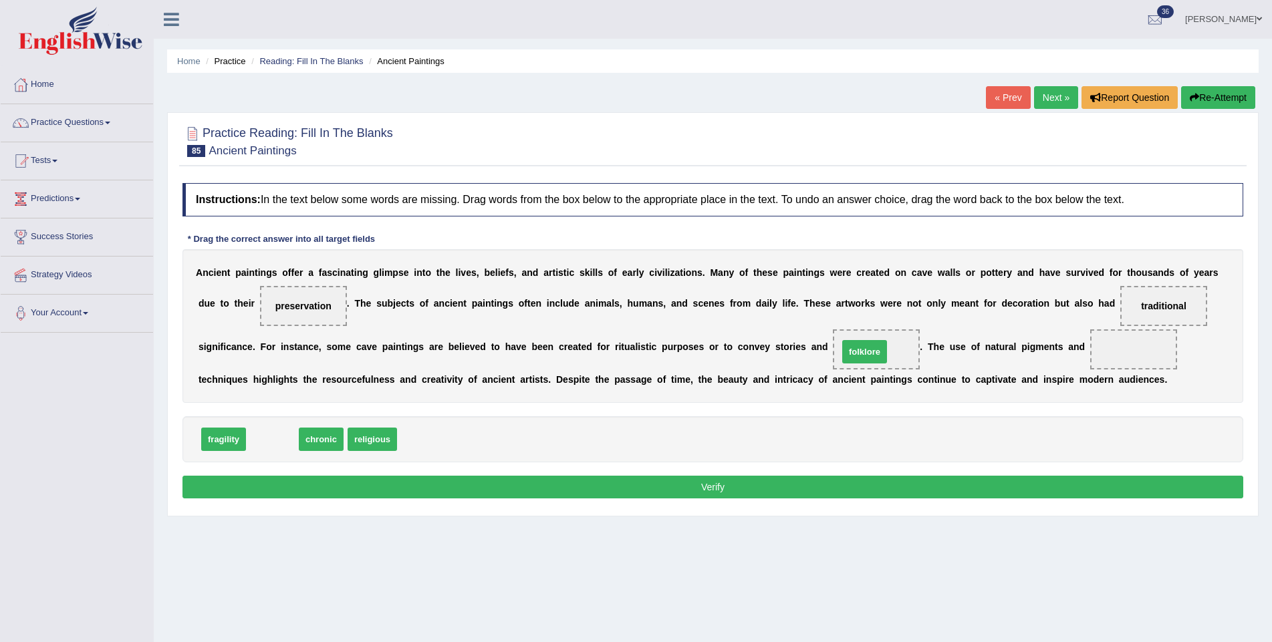
drag, startPoint x: 265, startPoint y: 438, endPoint x: 858, endPoint y: 350, distance: 598.7
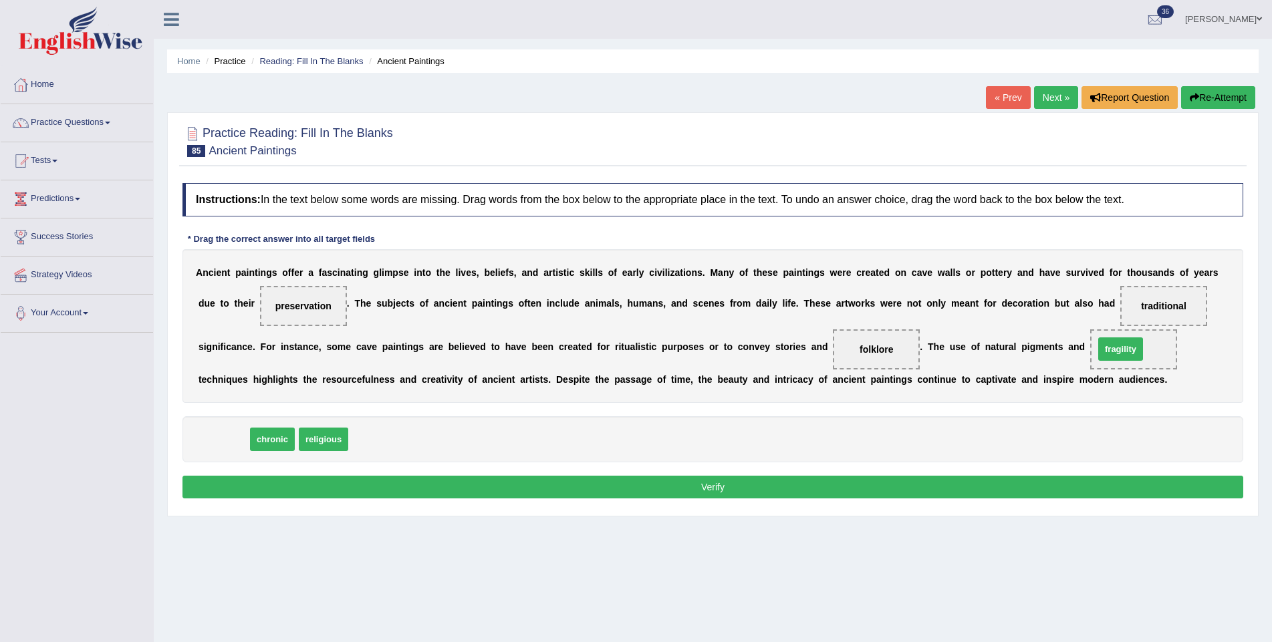
drag, startPoint x: 228, startPoint y: 435, endPoint x: 1125, endPoint y: 345, distance: 901.5
click at [901, 481] on button "Verify" at bounding box center [712, 487] width 1061 height 23
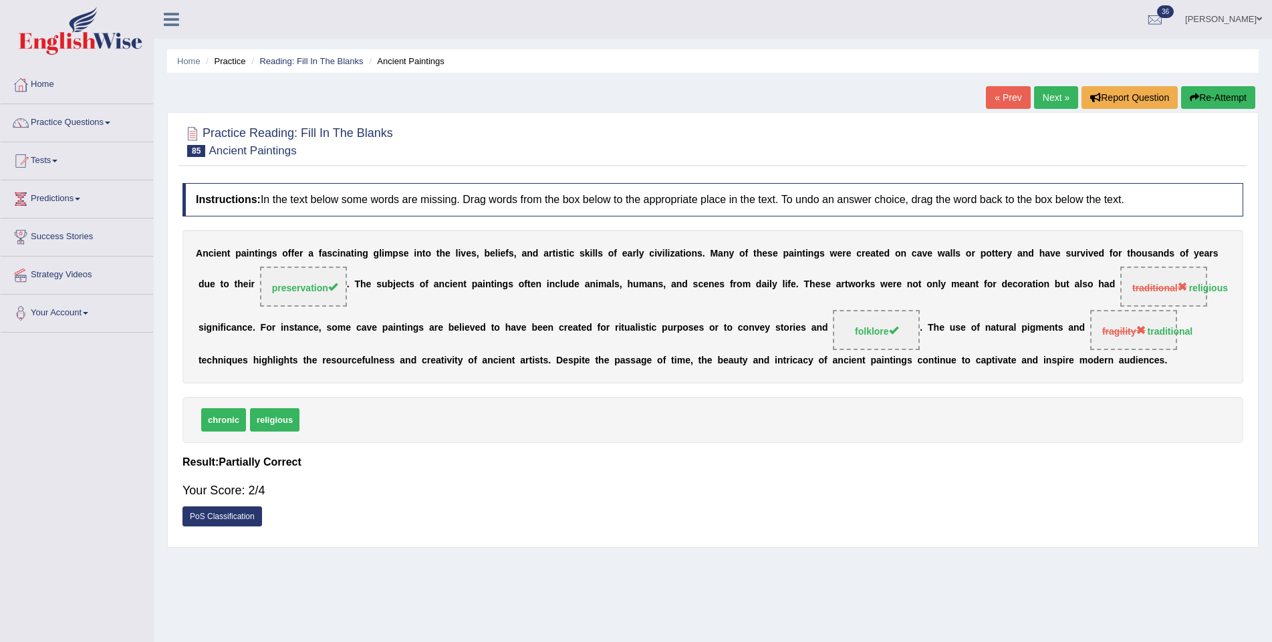
click at [1053, 88] on link "Next »" at bounding box center [1056, 97] width 44 height 23
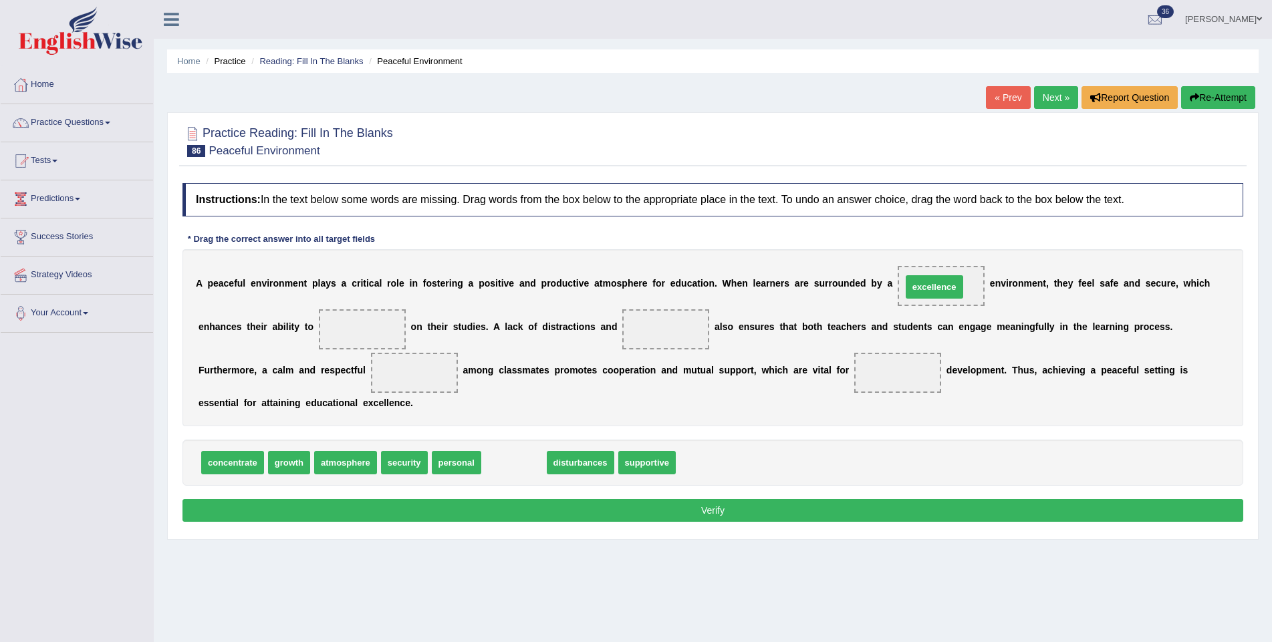
drag, startPoint x: 523, startPoint y: 460, endPoint x: 944, endPoint y: 284, distance: 455.7
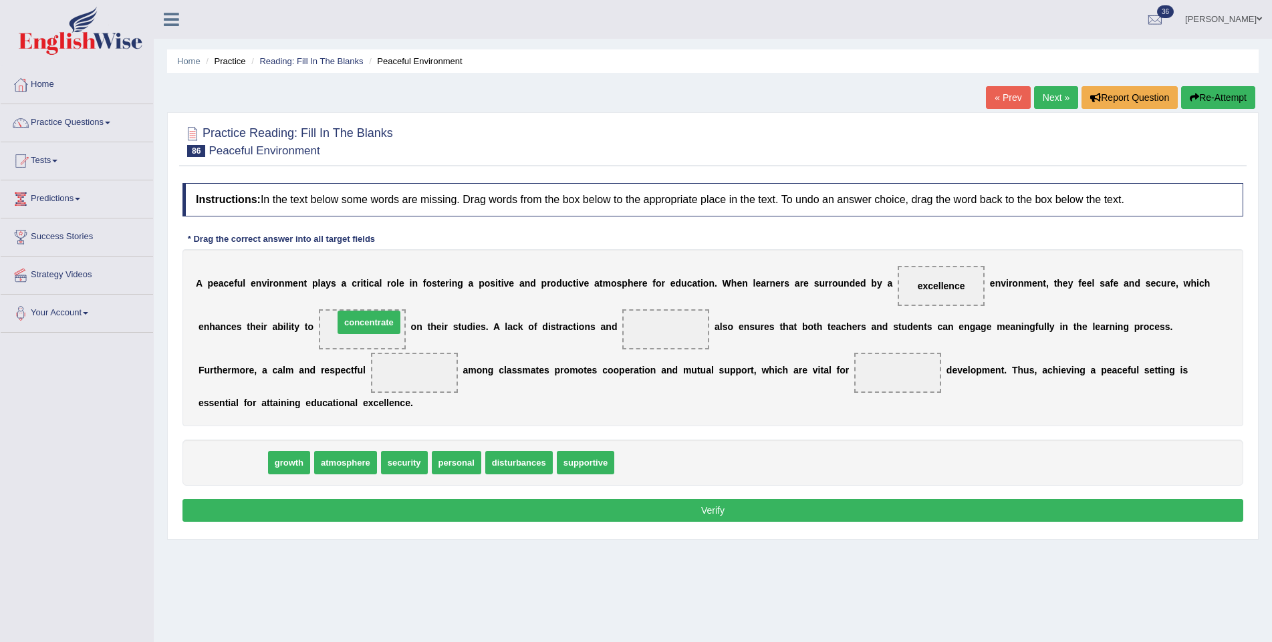
drag, startPoint x: 223, startPoint y: 458, endPoint x: 355, endPoint y: 326, distance: 187.2
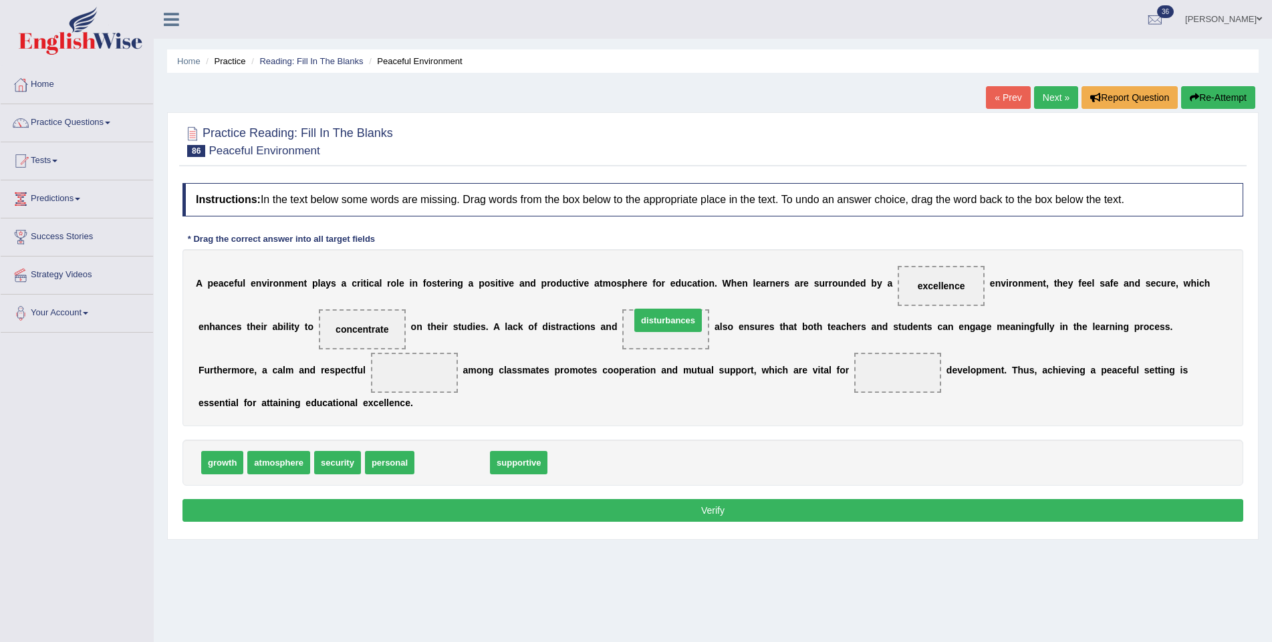
drag, startPoint x: 441, startPoint y: 458, endPoint x: 657, endPoint y: 315, distance: 258.6
drag, startPoint x: 677, startPoint y: 329, endPoint x: 579, endPoint y: 469, distance: 171.3
drag, startPoint x: 214, startPoint y: 460, endPoint x: 415, endPoint y: 368, distance: 221.3
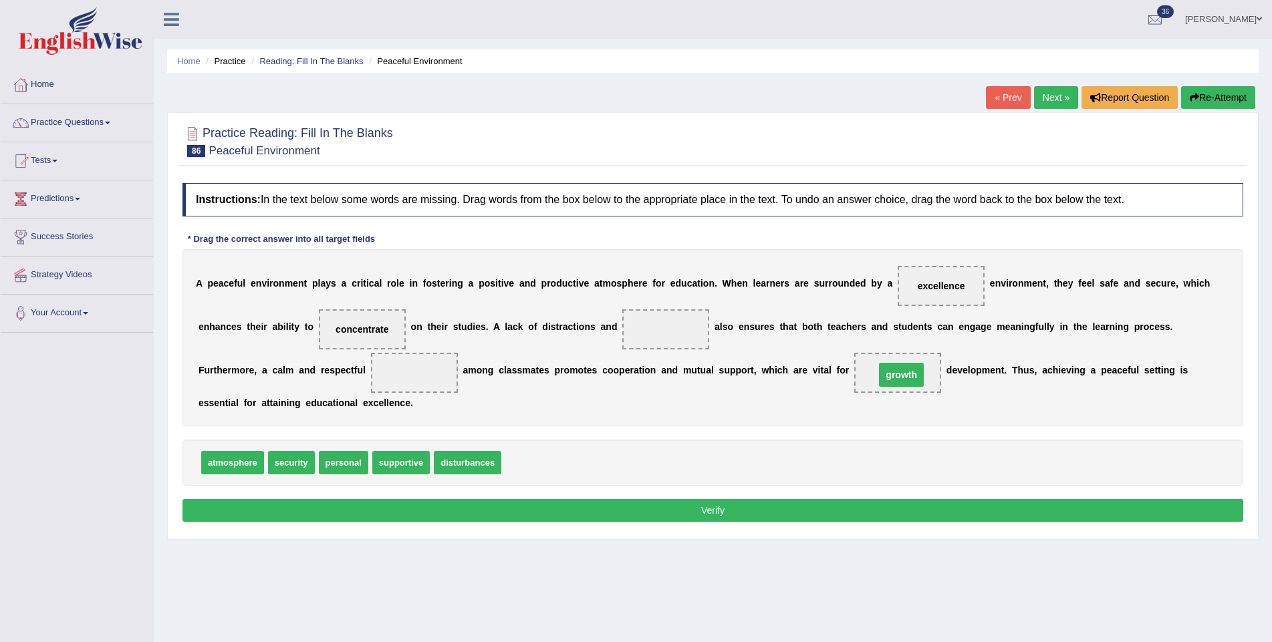
drag, startPoint x: 414, startPoint y: 374, endPoint x: 901, endPoint y: 376, distance: 487.3
drag, startPoint x: 406, startPoint y: 459, endPoint x: 418, endPoint y: 370, distance: 89.7
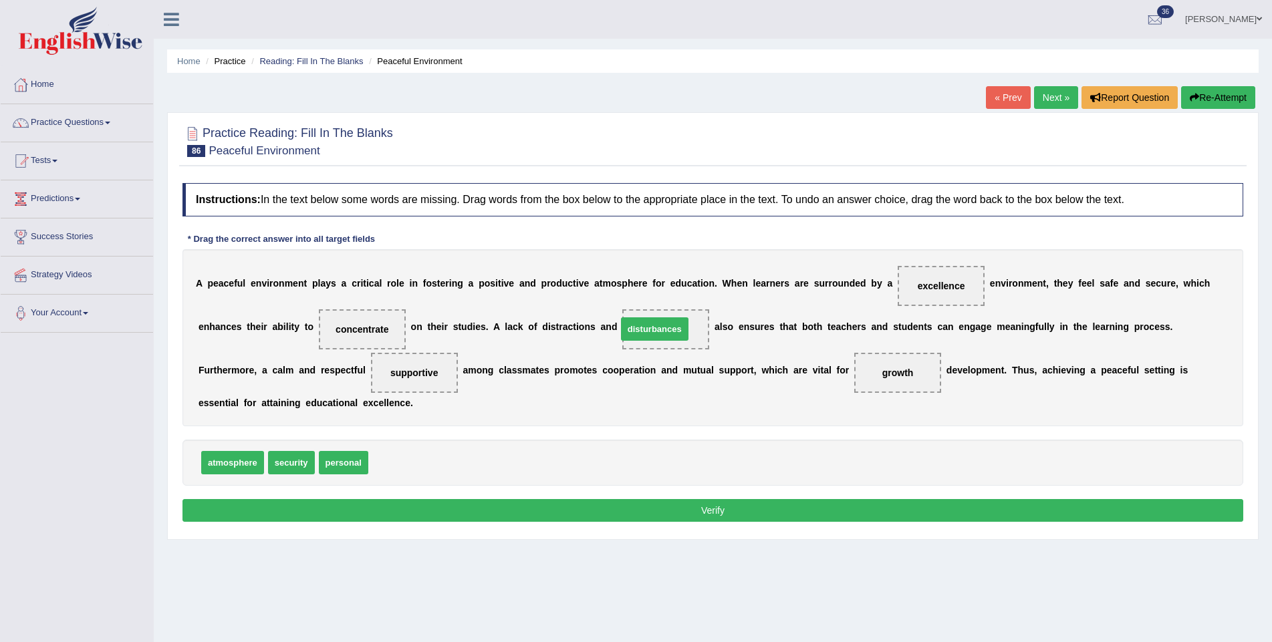
drag, startPoint x: 413, startPoint y: 461, endPoint x: 662, endPoint y: 327, distance: 282.3
click at [646, 508] on button "Verify" at bounding box center [712, 510] width 1061 height 23
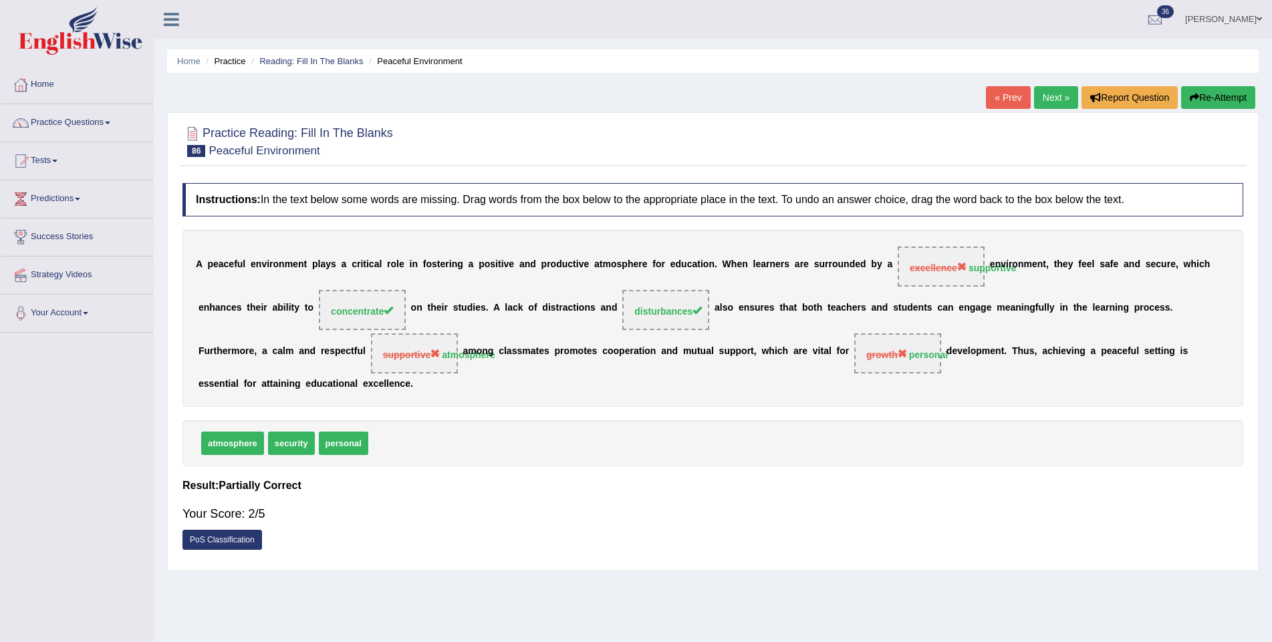
click at [1047, 90] on link "Next »" at bounding box center [1056, 97] width 44 height 23
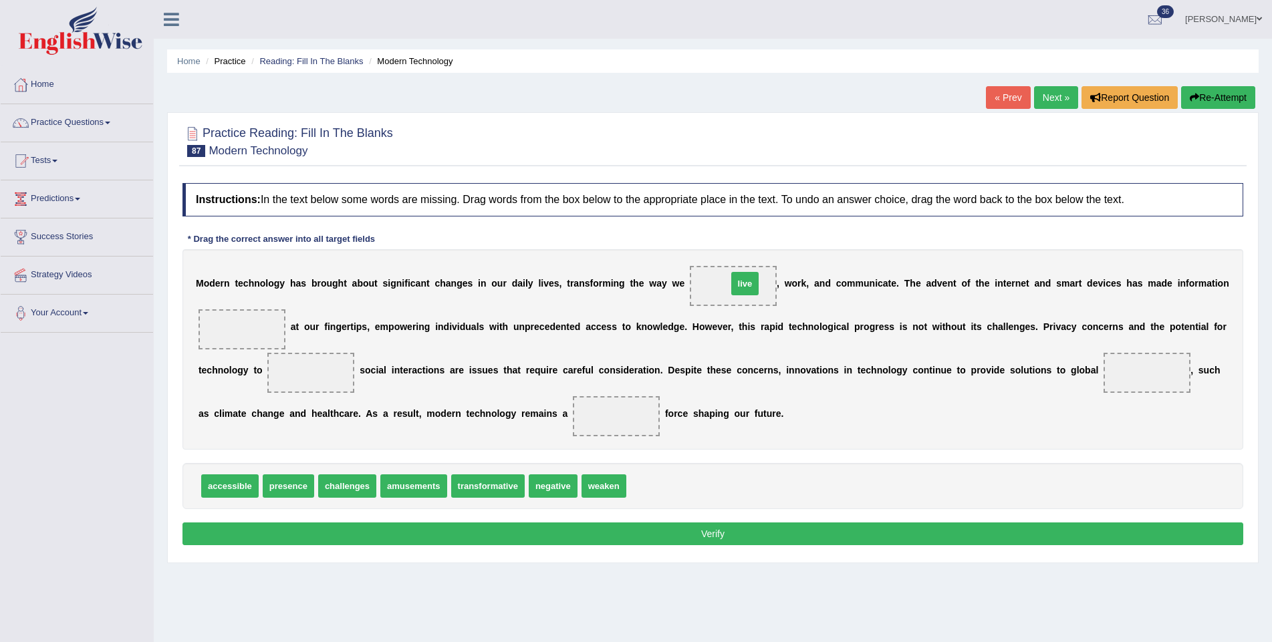
drag, startPoint x: 644, startPoint y: 484, endPoint x: 745, endPoint y: 280, distance: 227.5
drag, startPoint x: 232, startPoint y: 485, endPoint x: 242, endPoint y: 328, distance: 157.4
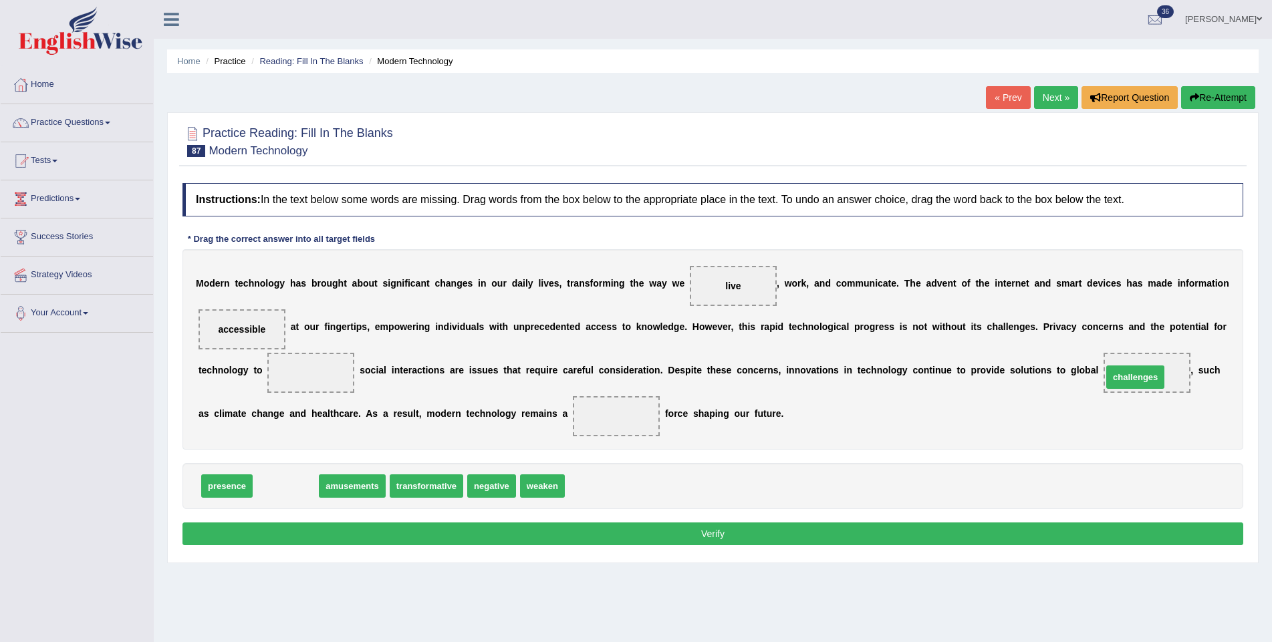
drag, startPoint x: 281, startPoint y: 485, endPoint x: 1130, endPoint y: 376, distance: 856.5
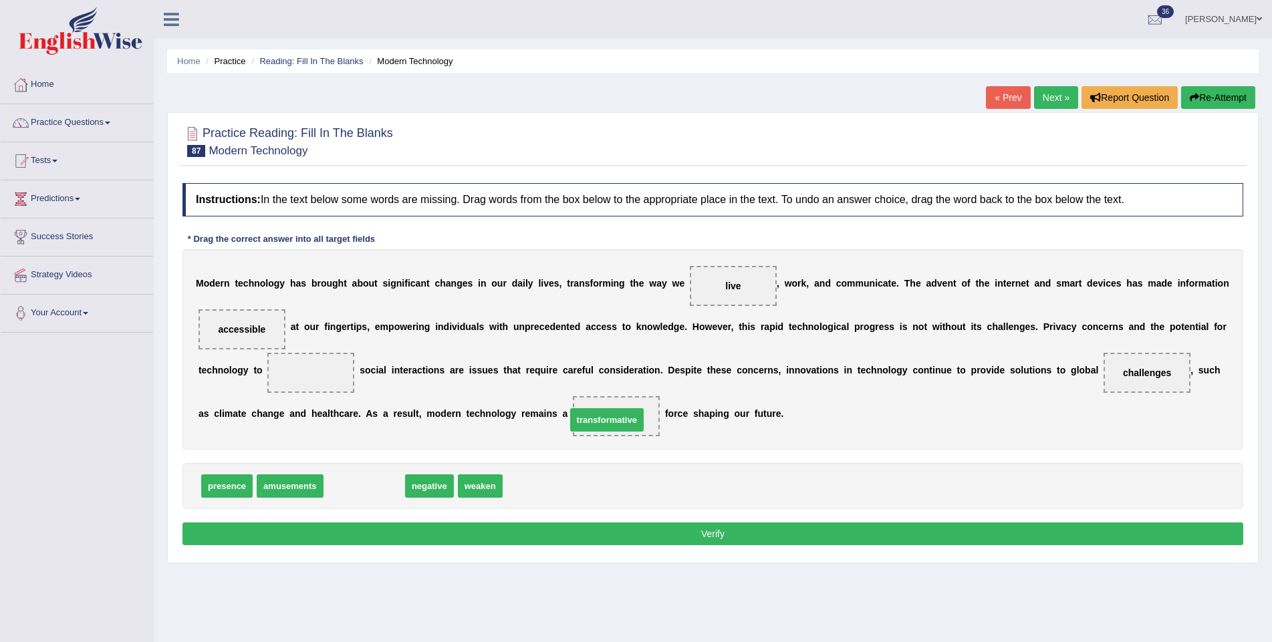
drag, startPoint x: 344, startPoint y: 486, endPoint x: 586, endPoint y: 420, distance: 250.0
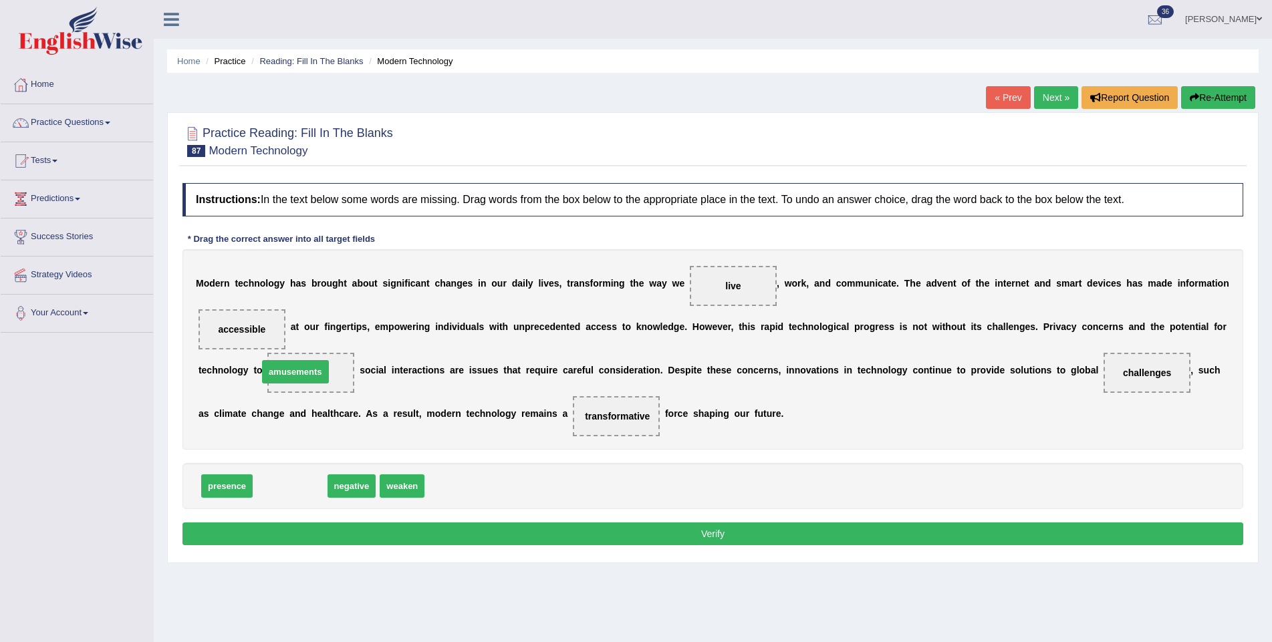
drag, startPoint x: 297, startPoint y: 485, endPoint x: 302, endPoint y: 370, distance: 114.4
drag, startPoint x: 290, startPoint y: 489, endPoint x: 320, endPoint y: 374, distance: 118.7
click at [401, 529] on button "Verify" at bounding box center [712, 534] width 1061 height 23
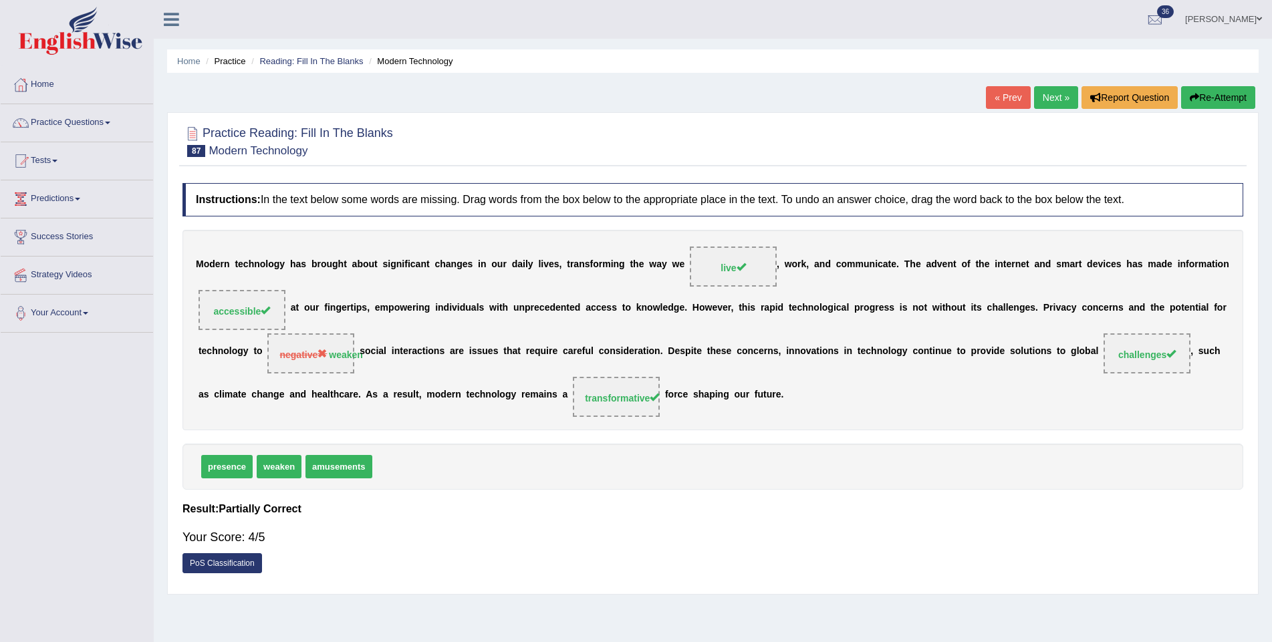
click at [1057, 100] on link "Next »" at bounding box center [1056, 97] width 44 height 23
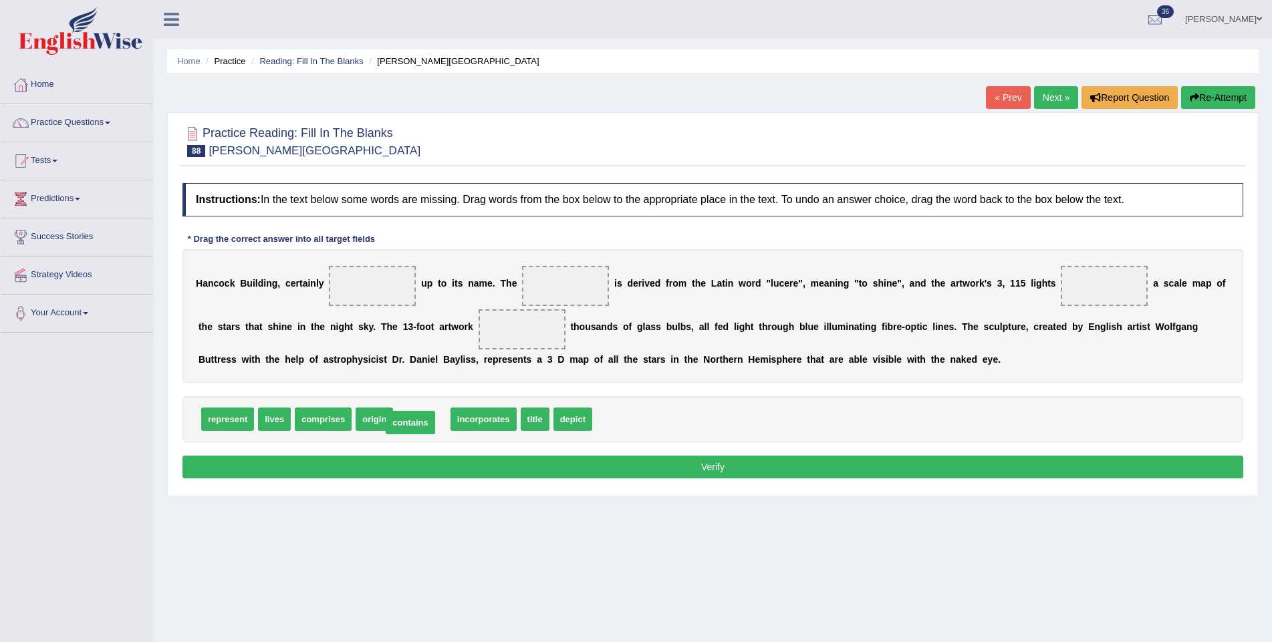
drag, startPoint x: 427, startPoint y: 412, endPoint x: 416, endPoint y: 416, distance: 11.8
drag, startPoint x: 475, startPoint y: 422, endPoint x: 552, endPoint y: 291, distance: 151.9
drag, startPoint x: 528, startPoint y: 419, endPoint x: 1098, endPoint y: 286, distance: 585.5
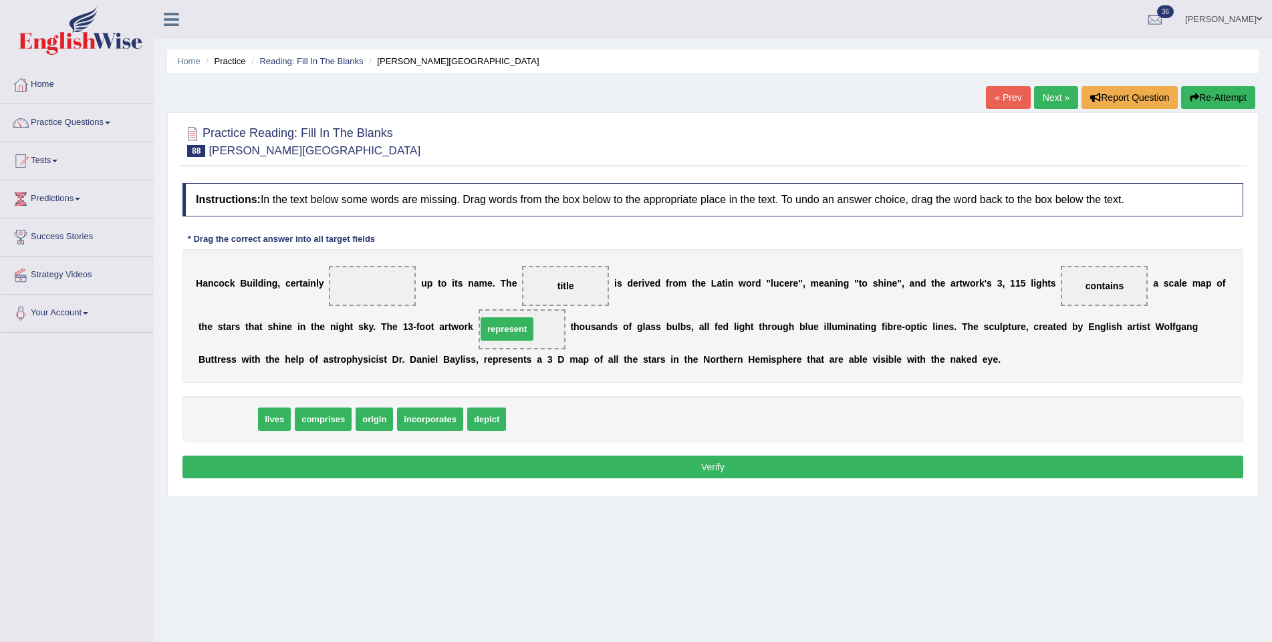
drag, startPoint x: 231, startPoint y: 412, endPoint x: 510, endPoint y: 322, distance: 293.6
drag, startPoint x: 221, startPoint y: 415, endPoint x: 353, endPoint y: 281, distance: 188.6
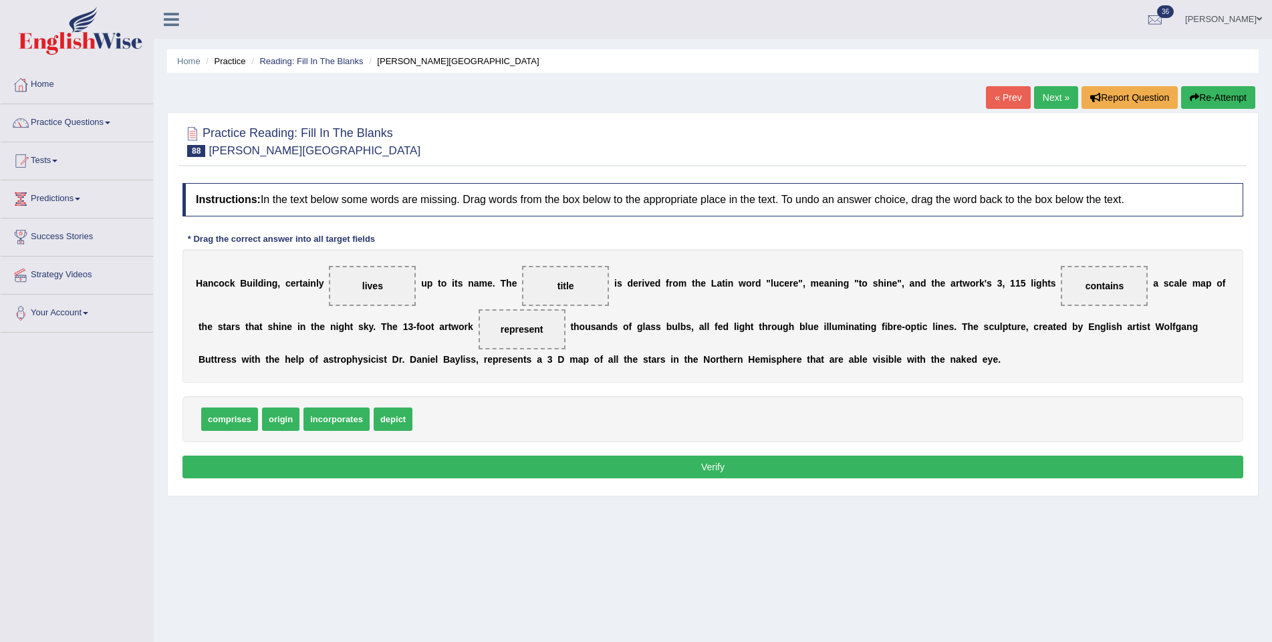
click at [357, 465] on button "Verify" at bounding box center [712, 467] width 1061 height 23
